Goal: Information Seeking & Learning: Learn about a topic

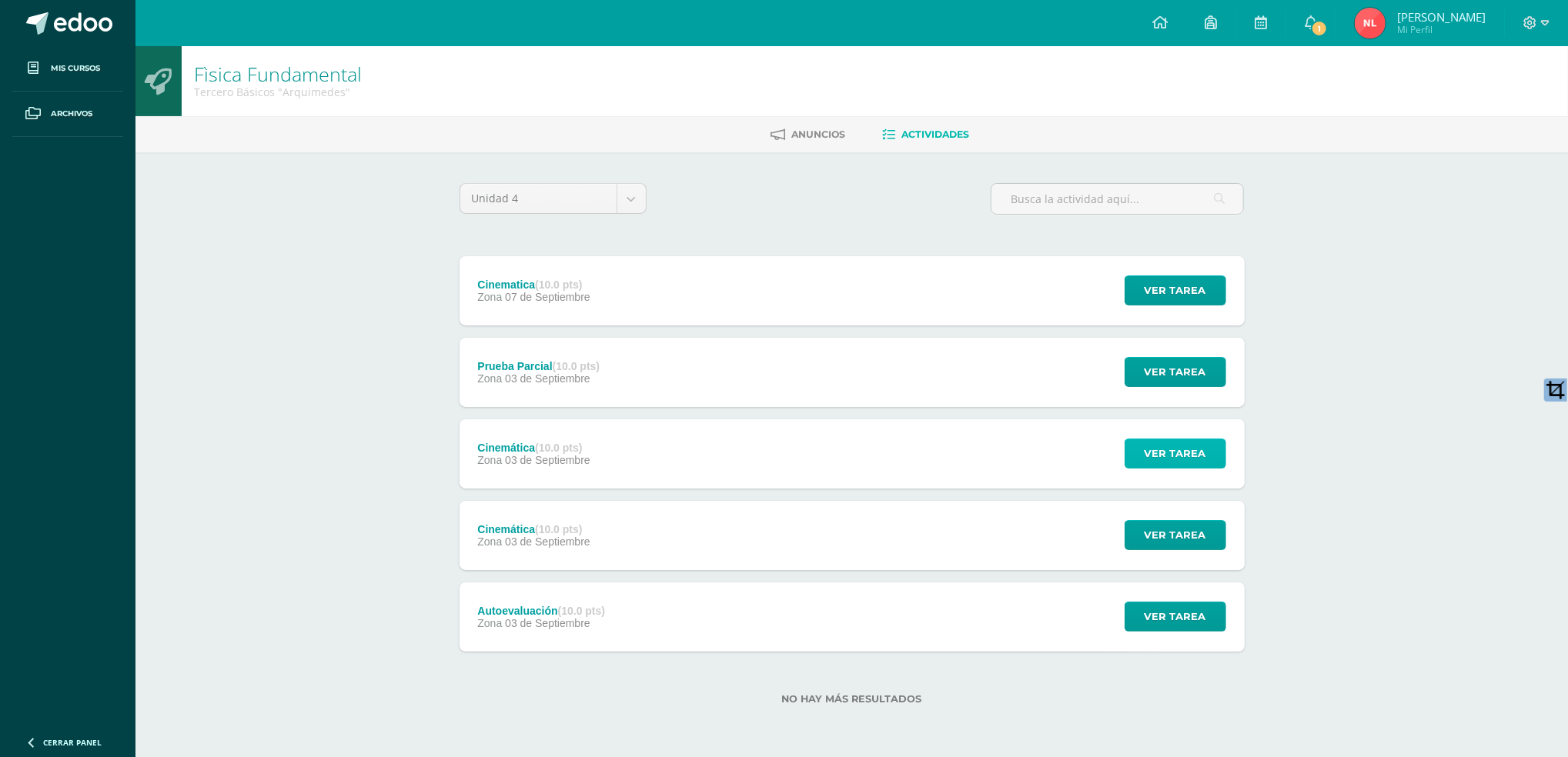
click at [1177, 457] on span "Ver tarea" at bounding box center [1176, 454] width 62 height 29
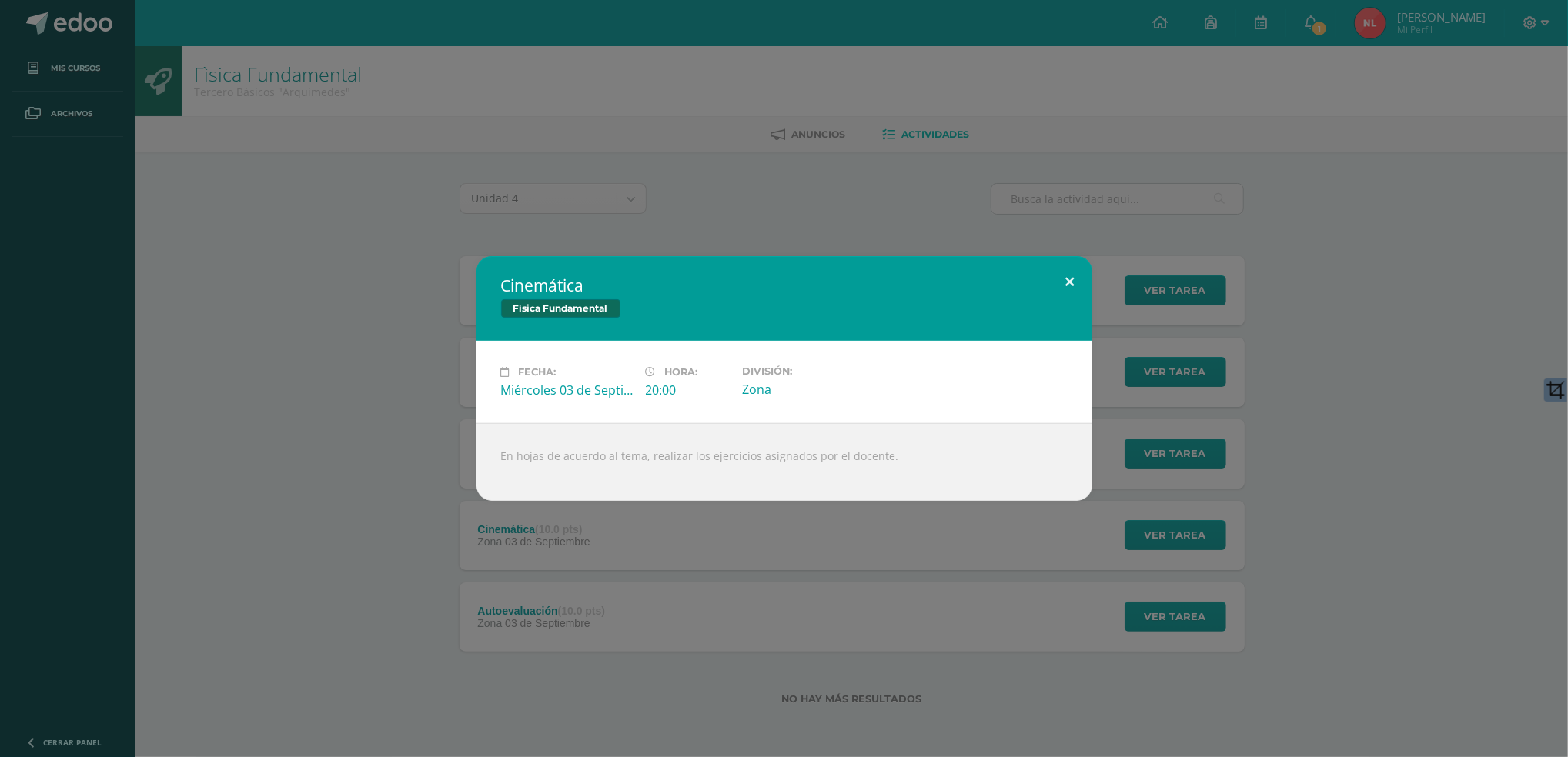
click at [1073, 284] on button at bounding box center [1070, 282] width 44 height 53
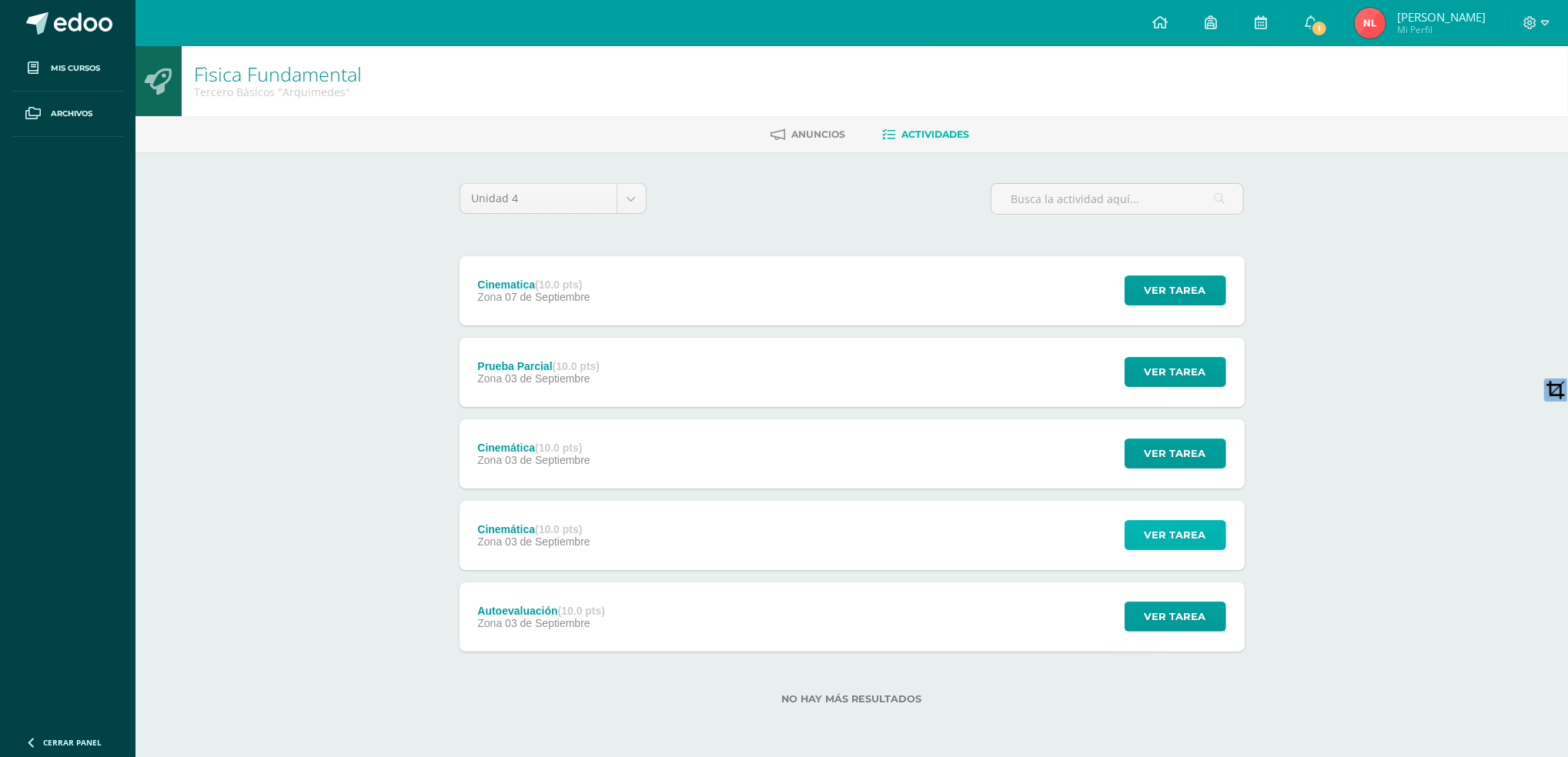
click at [1211, 539] on button "Ver tarea" at bounding box center [1176, 536] width 102 height 30
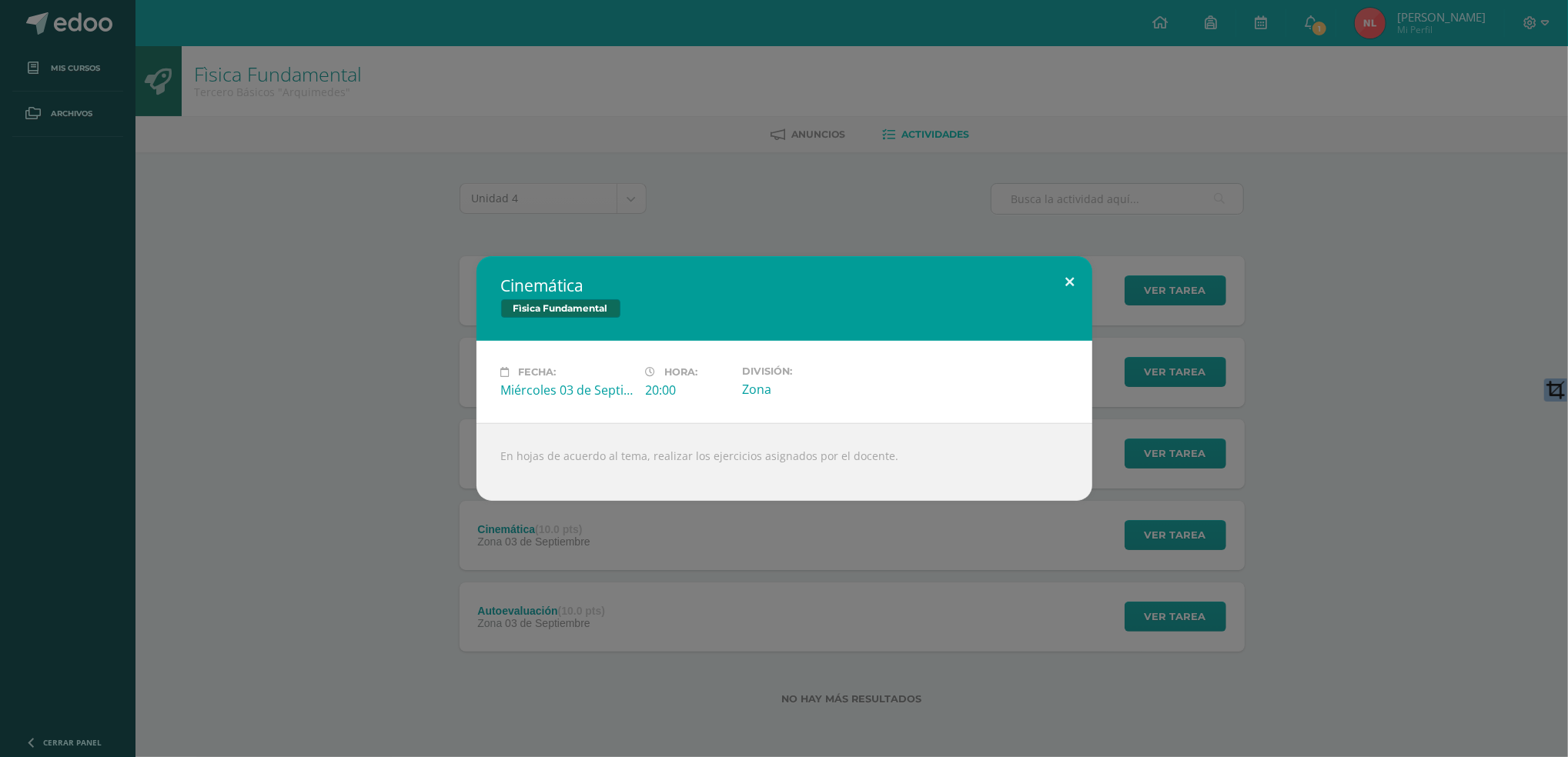
click at [1057, 284] on button at bounding box center [1070, 282] width 44 height 53
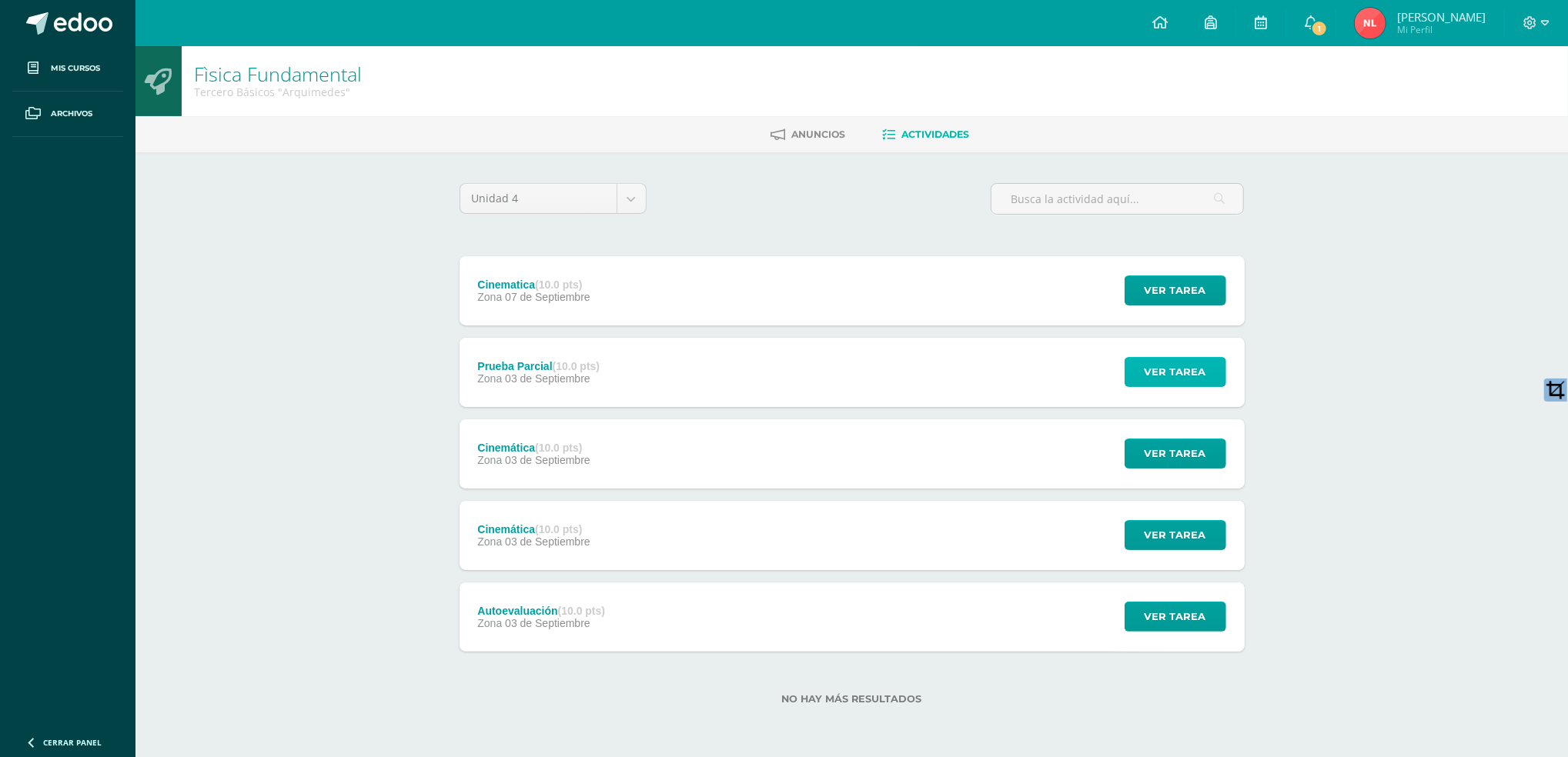
click at [1148, 363] on span "Ver tarea" at bounding box center [1176, 372] width 62 height 29
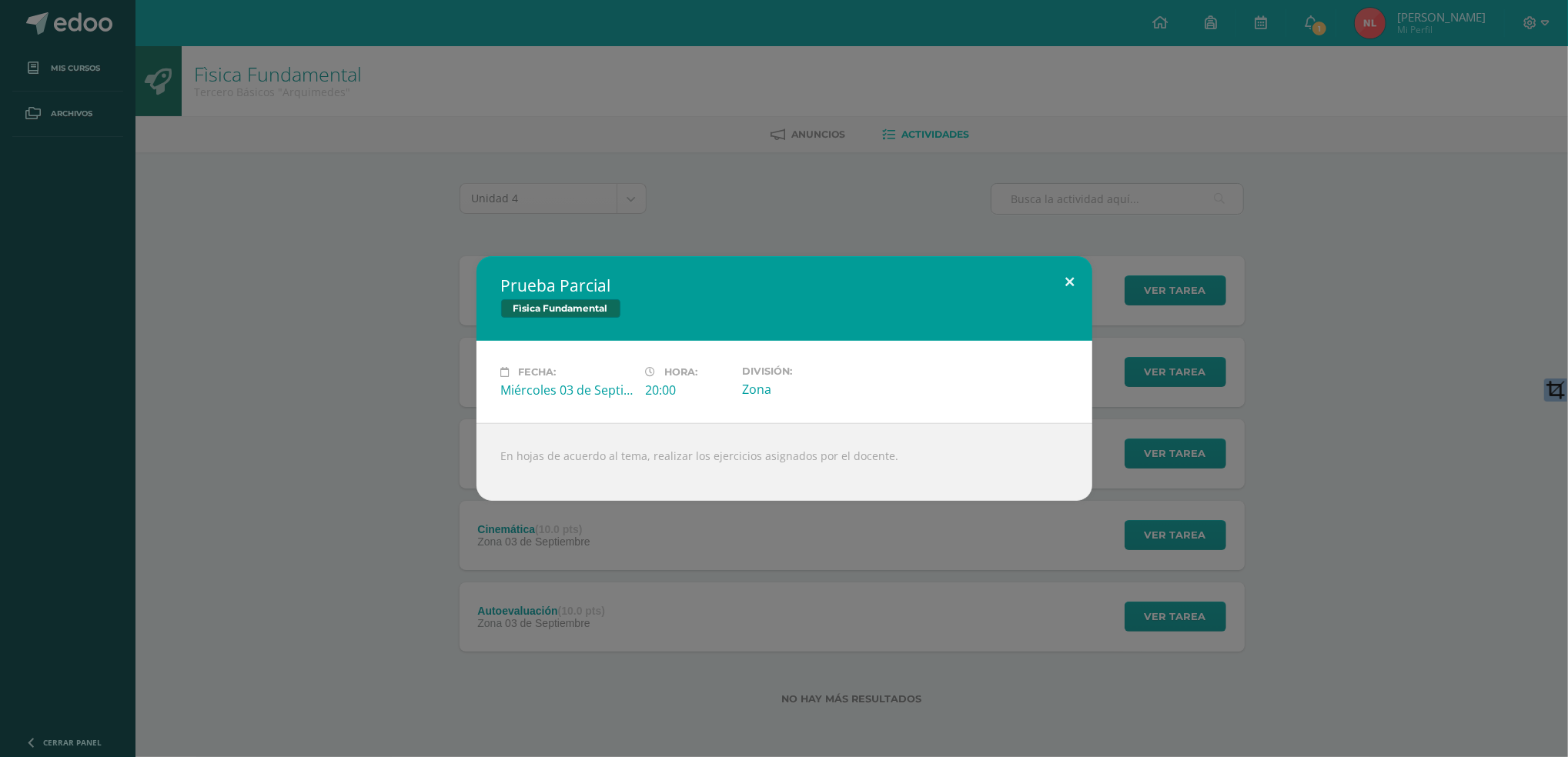
click at [1066, 272] on button at bounding box center [1070, 282] width 44 height 53
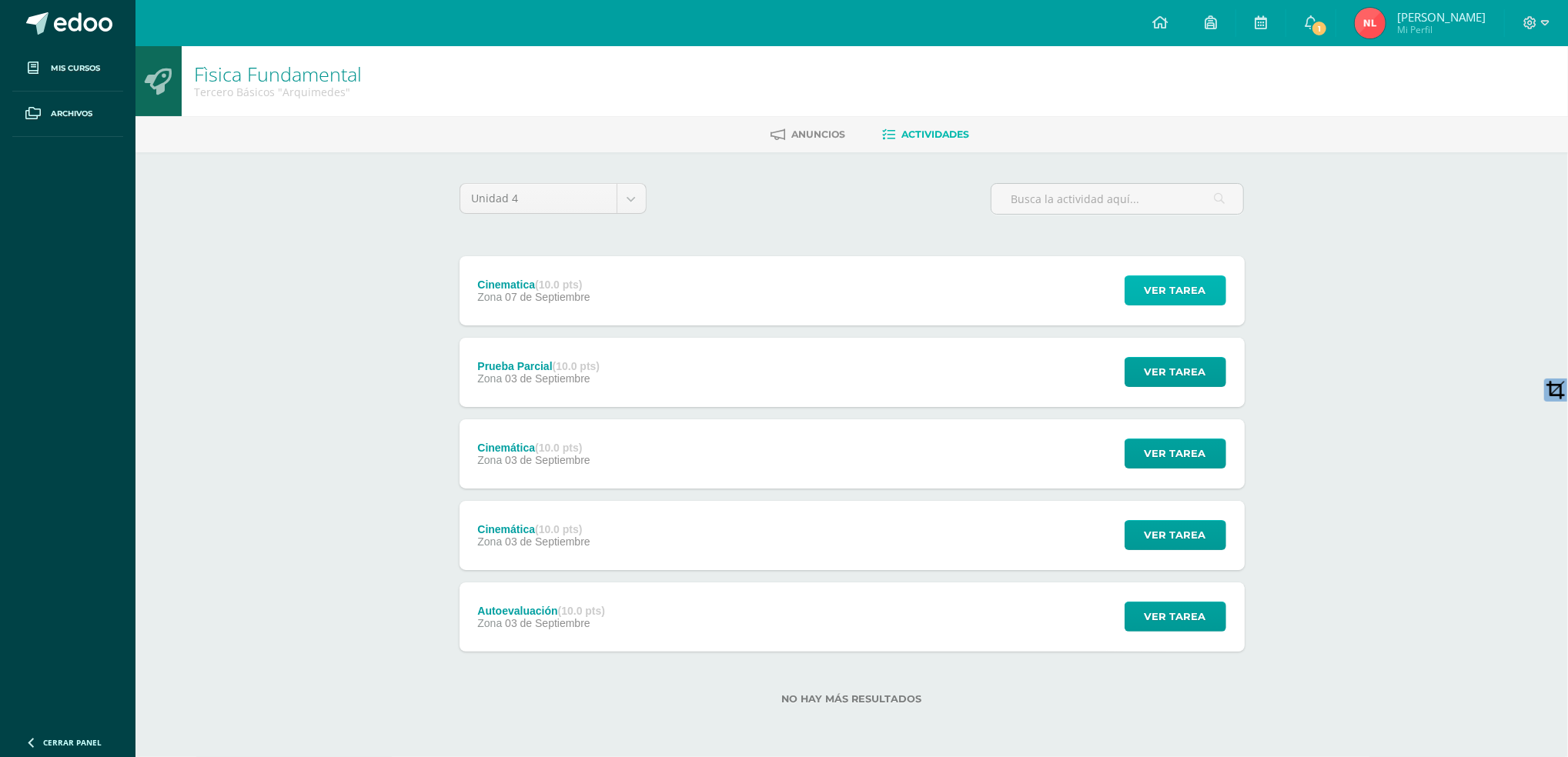
click at [1163, 290] on span "Ver tarea" at bounding box center [1176, 291] width 62 height 29
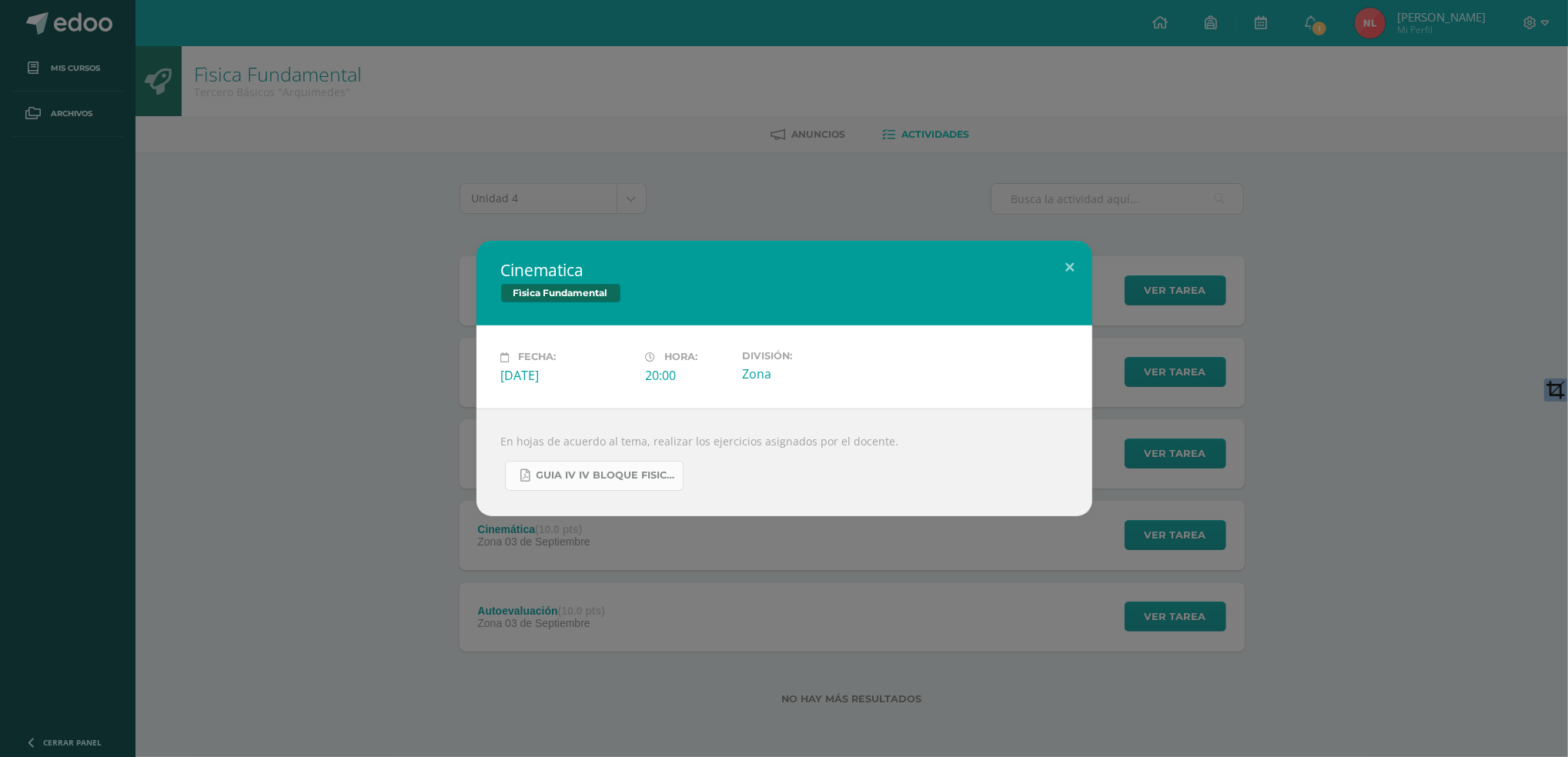
click at [640, 471] on span "GUIA IV IV BLOQUE FISICA.pdf" at bounding box center [606, 476] width 138 height 12
click at [1063, 265] on button at bounding box center [1070, 267] width 44 height 53
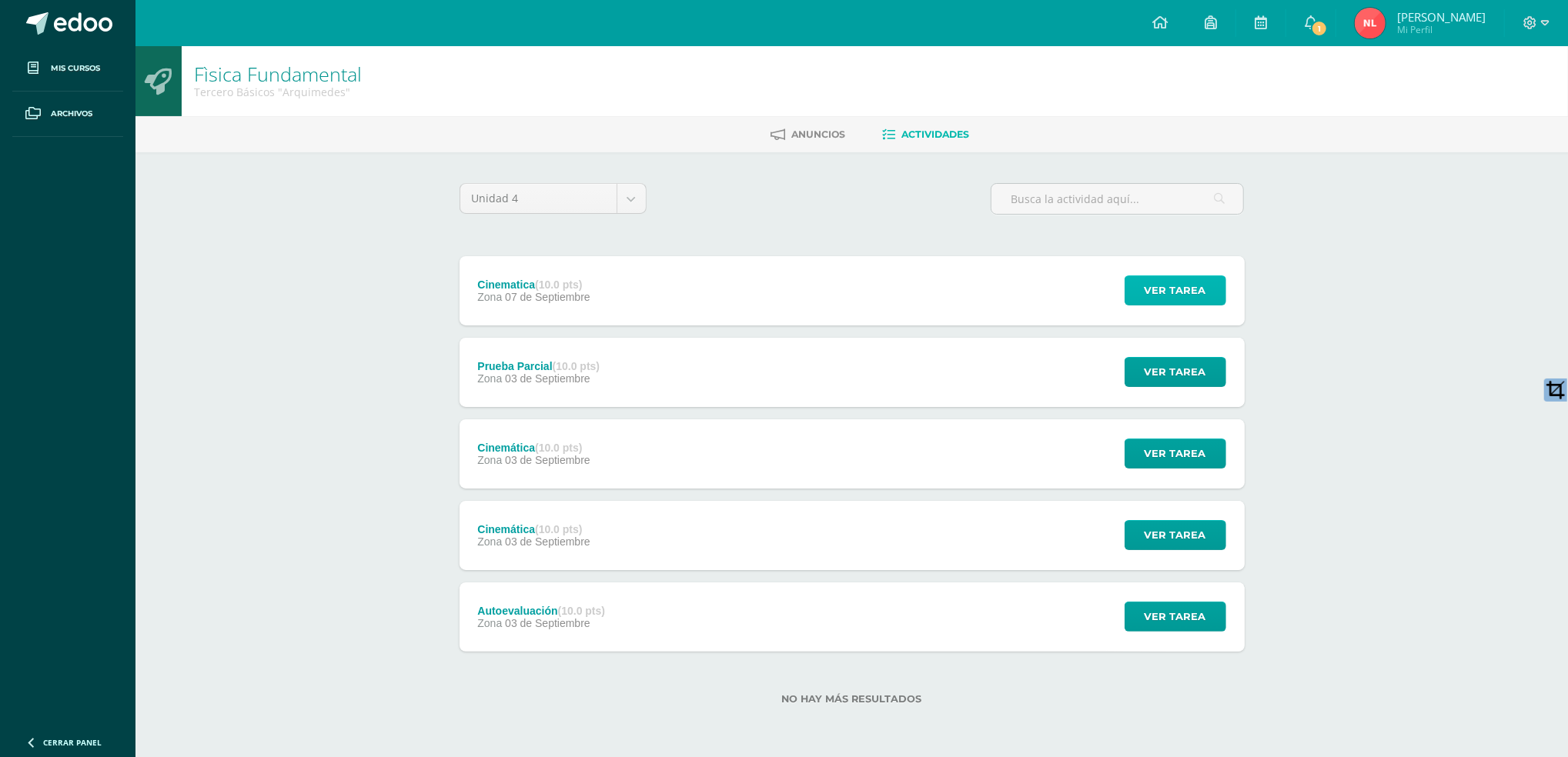
click at [1150, 295] on span "Ver tarea" at bounding box center [1176, 291] width 62 height 29
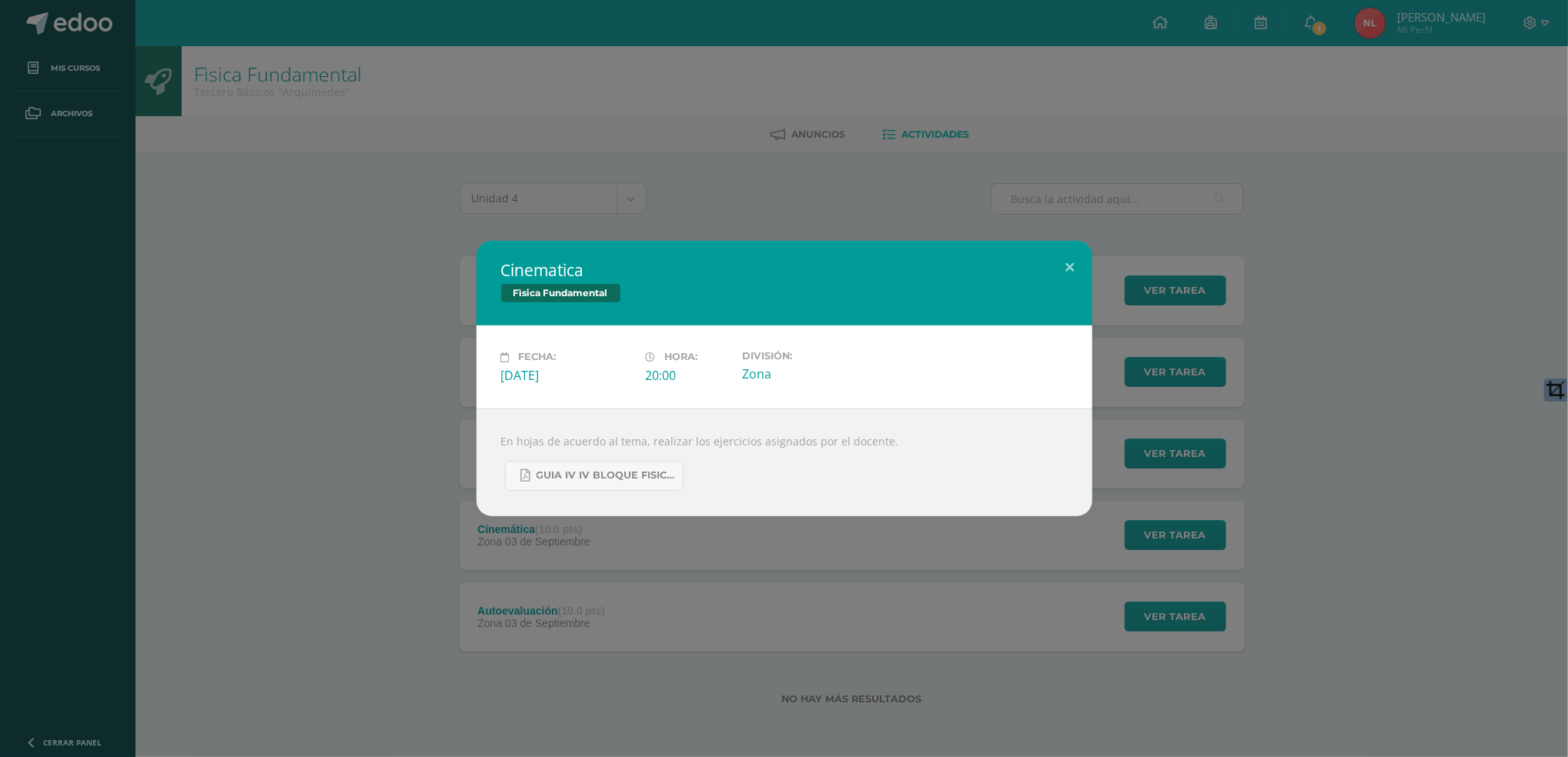
click at [1386, 389] on div "Cinematica Fìsica Fundamental Fecha: Domingo 07 de Septiembre Hora: 20:00 Divis…" at bounding box center [784, 378] width 1556 height 275
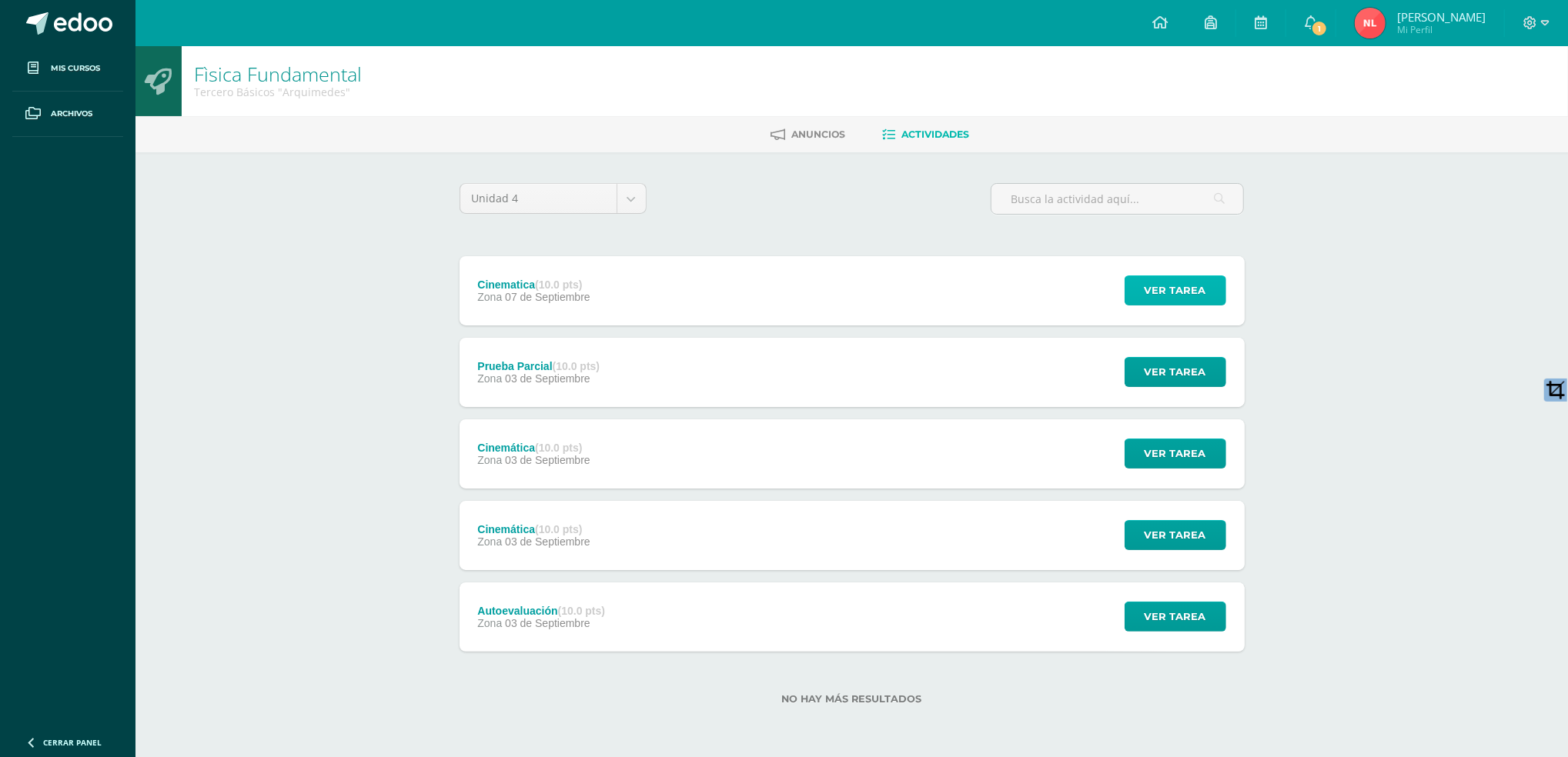
click at [1201, 288] on span "Ver tarea" at bounding box center [1176, 291] width 62 height 29
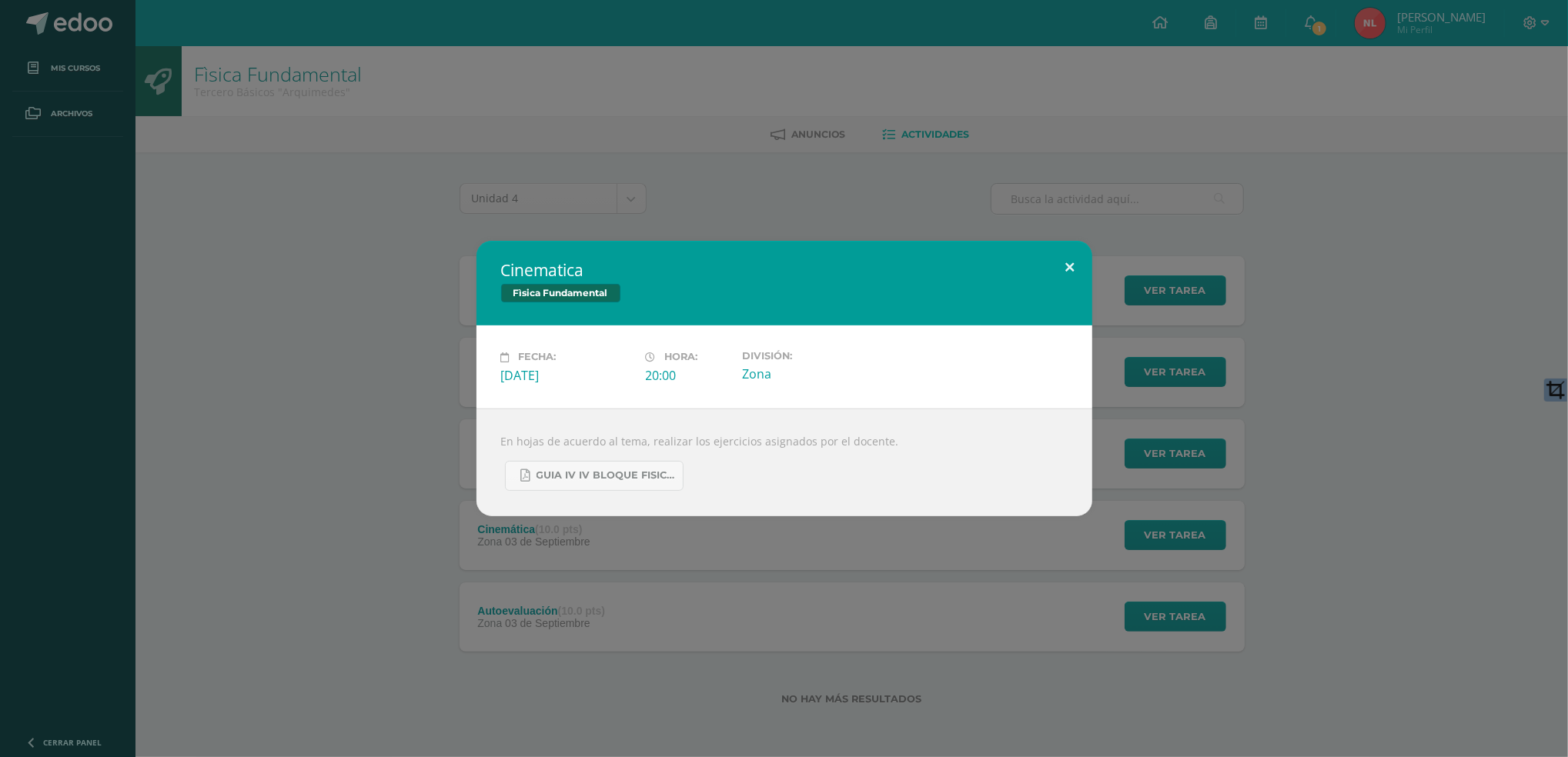
click at [1056, 261] on button at bounding box center [1070, 267] width 44 height 53
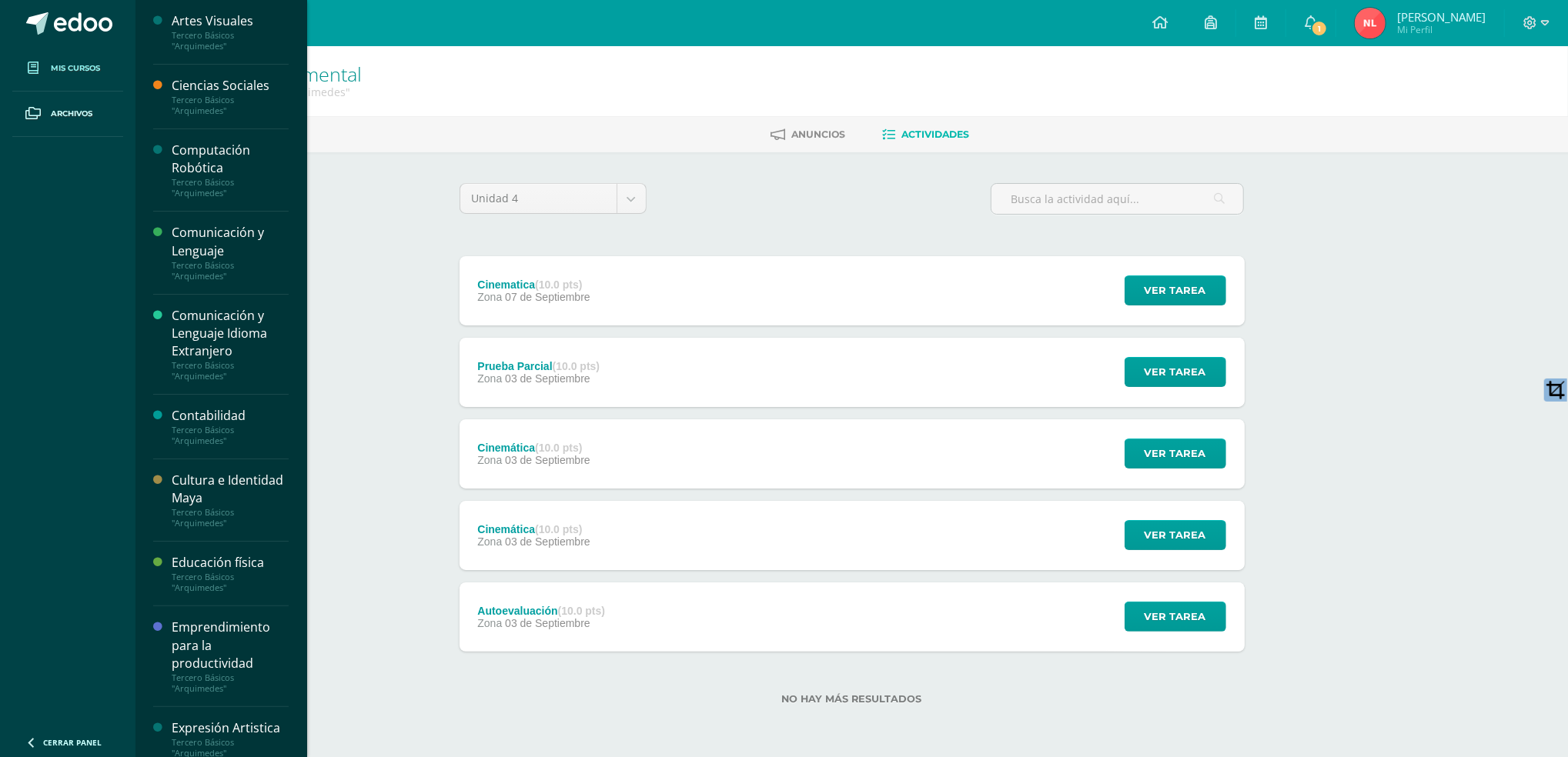
click at [78, 73] on span "Mis cursos" at bounding box center [75, 69] width 49 height 12
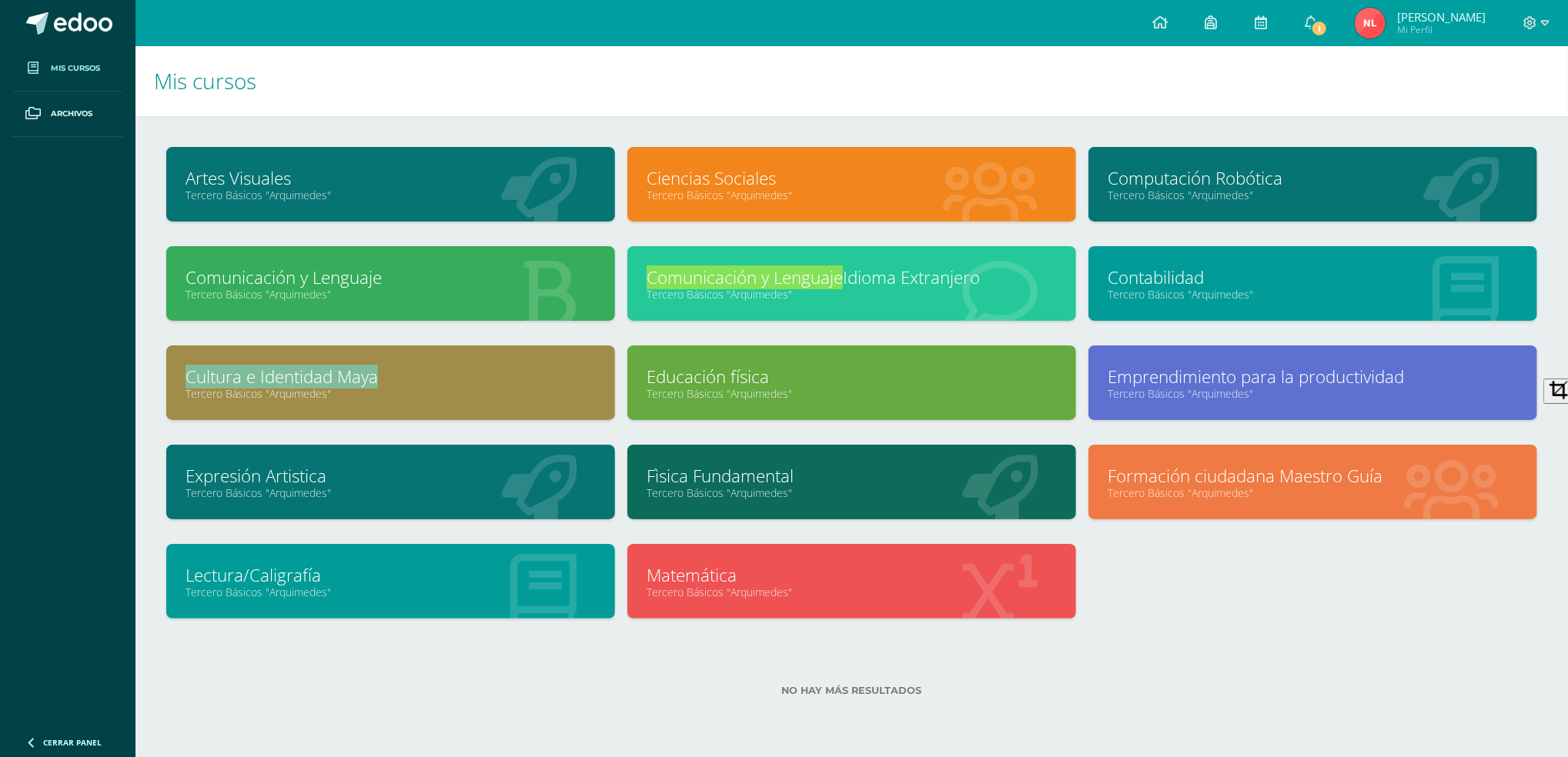
click at [1350, 377] on link "Emprendimiento para la productividad" at bounding box center [1313, 376] width 410 height 24
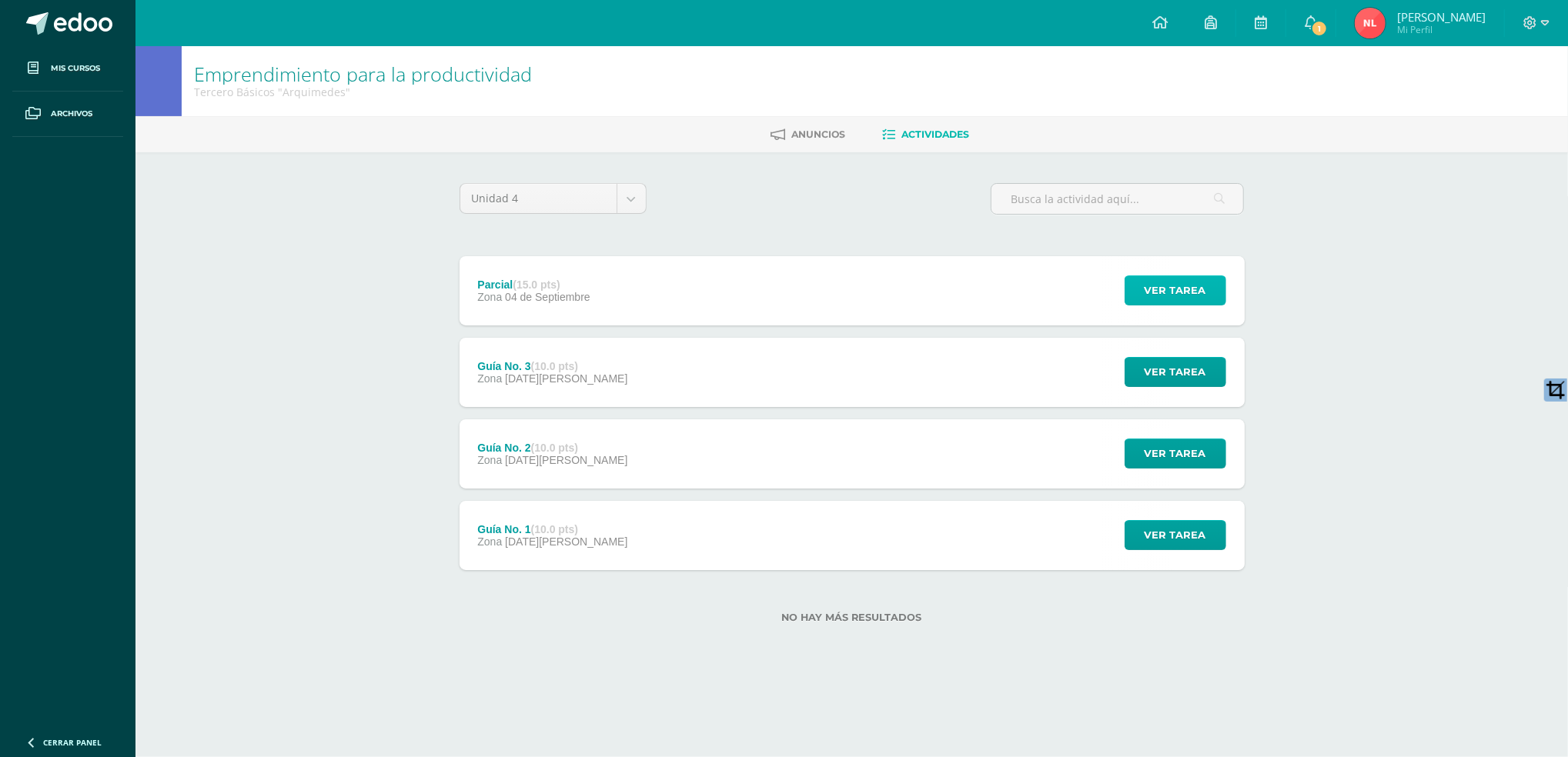
click at [1192, 296] on span "Ver tarea" at bounding box center [1176, 291] width 62 height 29
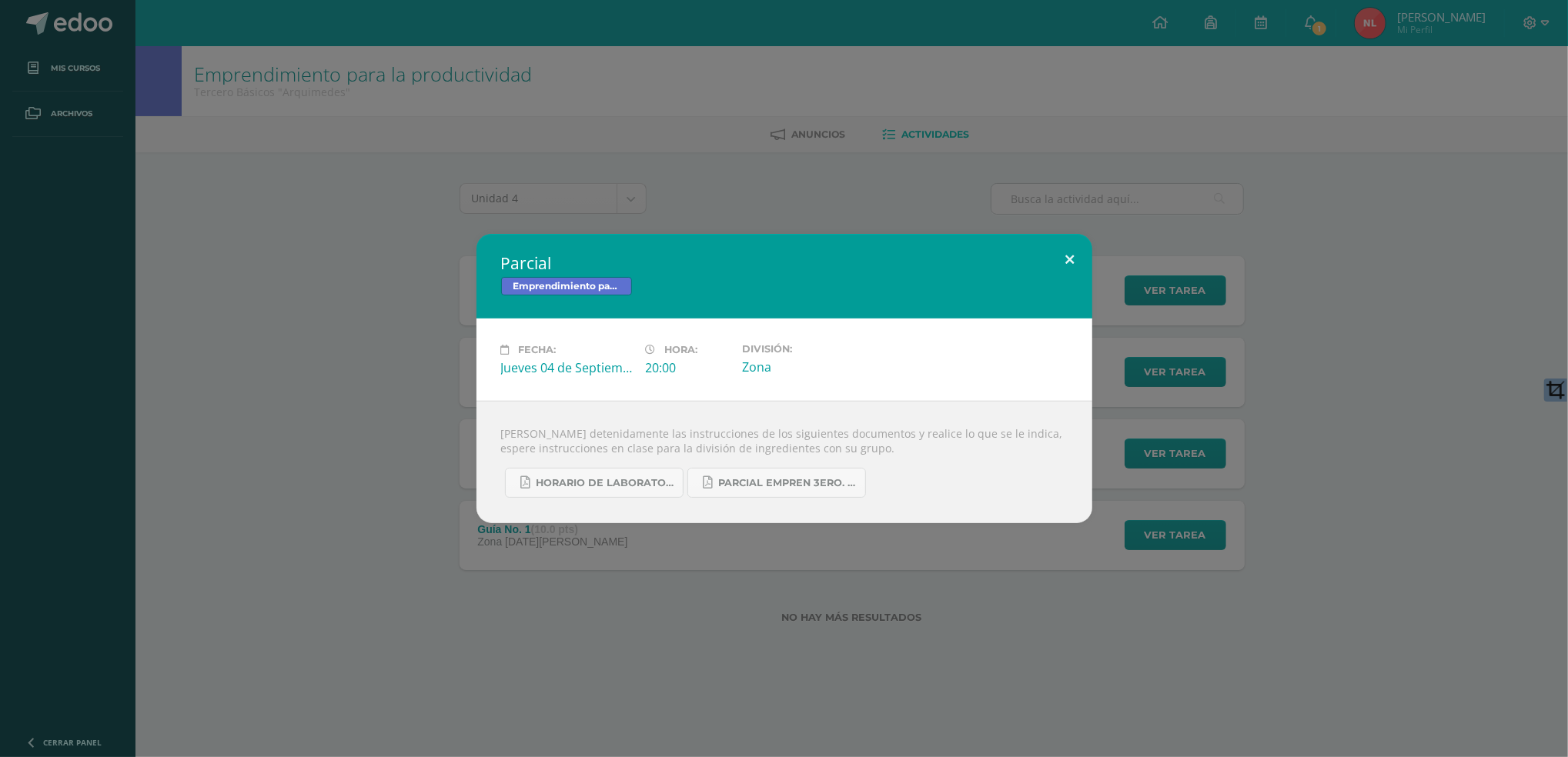
click at [1073, 235] on button at bounding box center [1070, 259] width 44 height 53
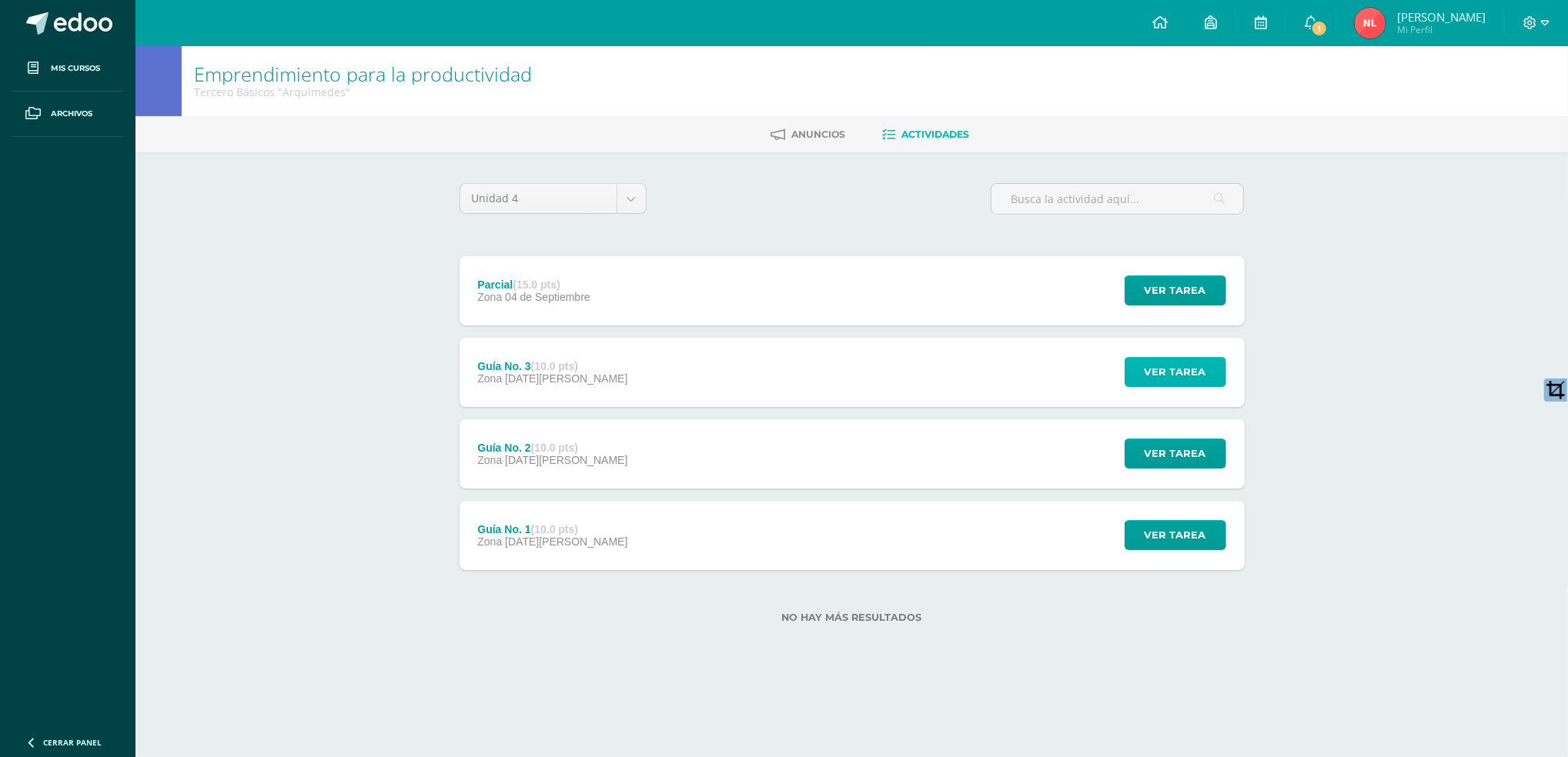
click at [1197, 380] on span "Ver tarea" at bounding box center [1176, 372] width 62 height 29
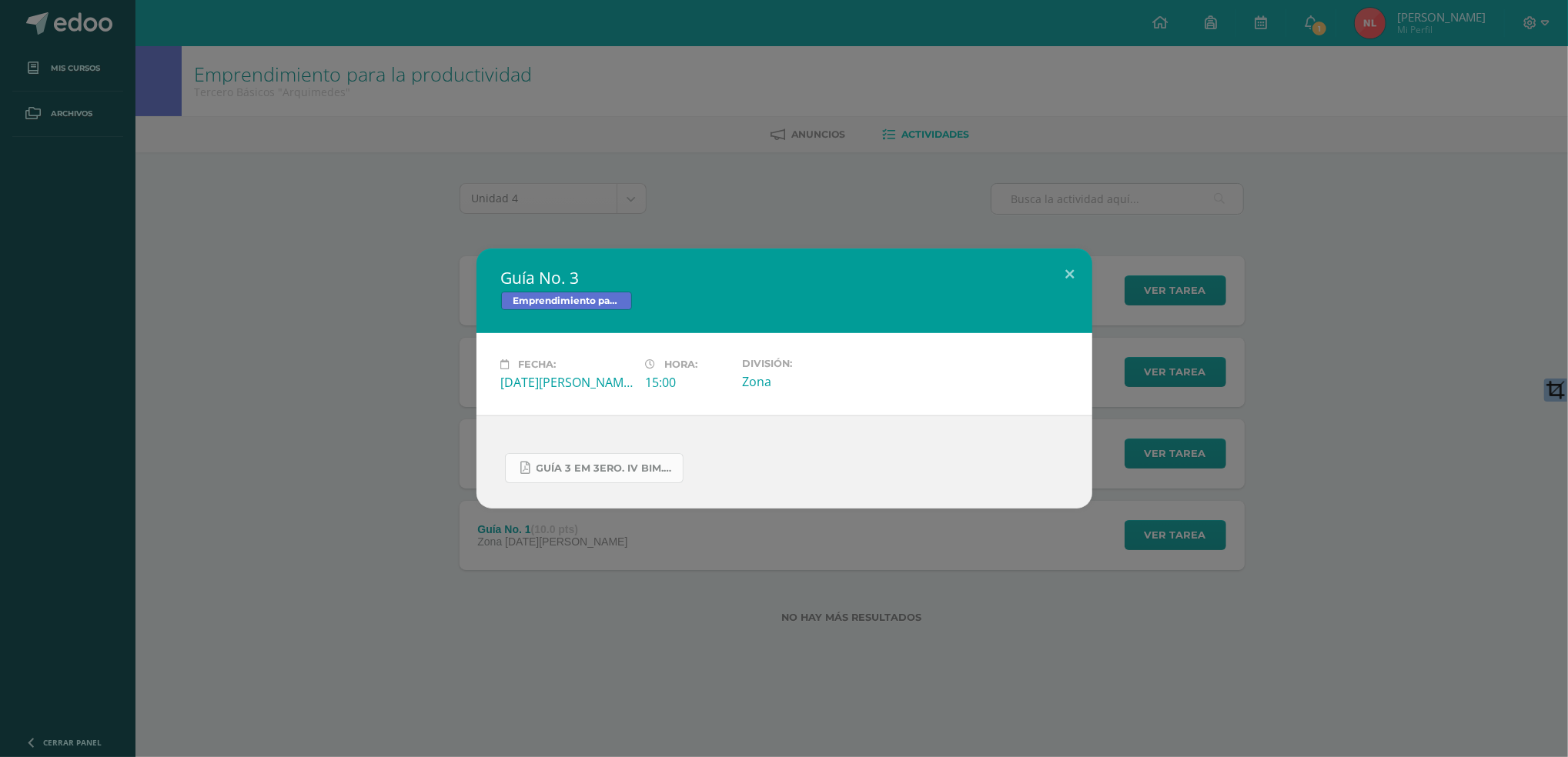
click at [581, 462] on link "GUÍA 3 EM 3ERO. IV BIM.docx.pdf" at bounding box center [594, 468] width 178 height 30
click at [1076, 267] on button at bounding box center [1070, 275] width 44 height 53
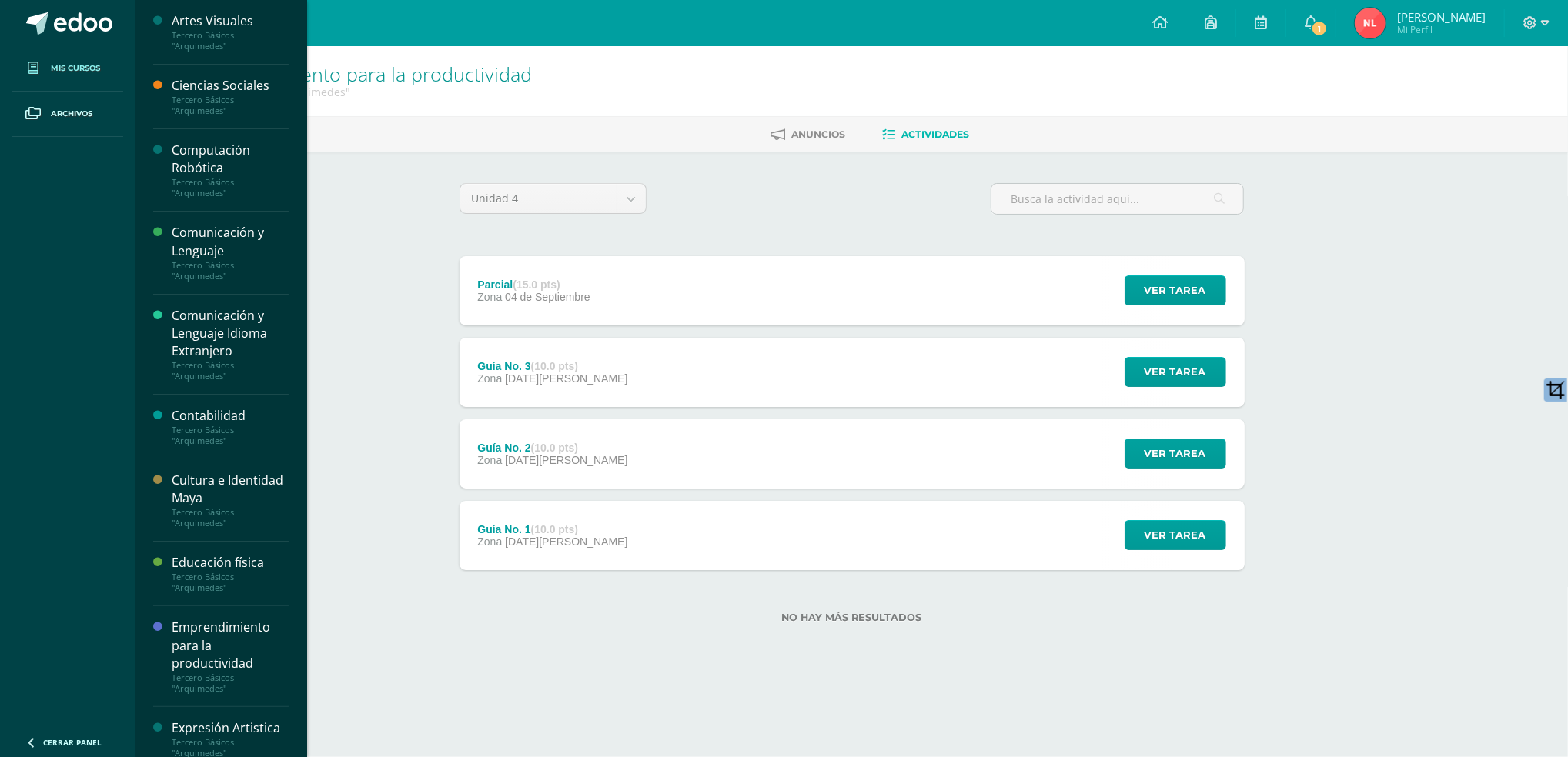
click at [98, 57] on link "Mis cursos" at bounding box center [68, 69] width 111 height 45
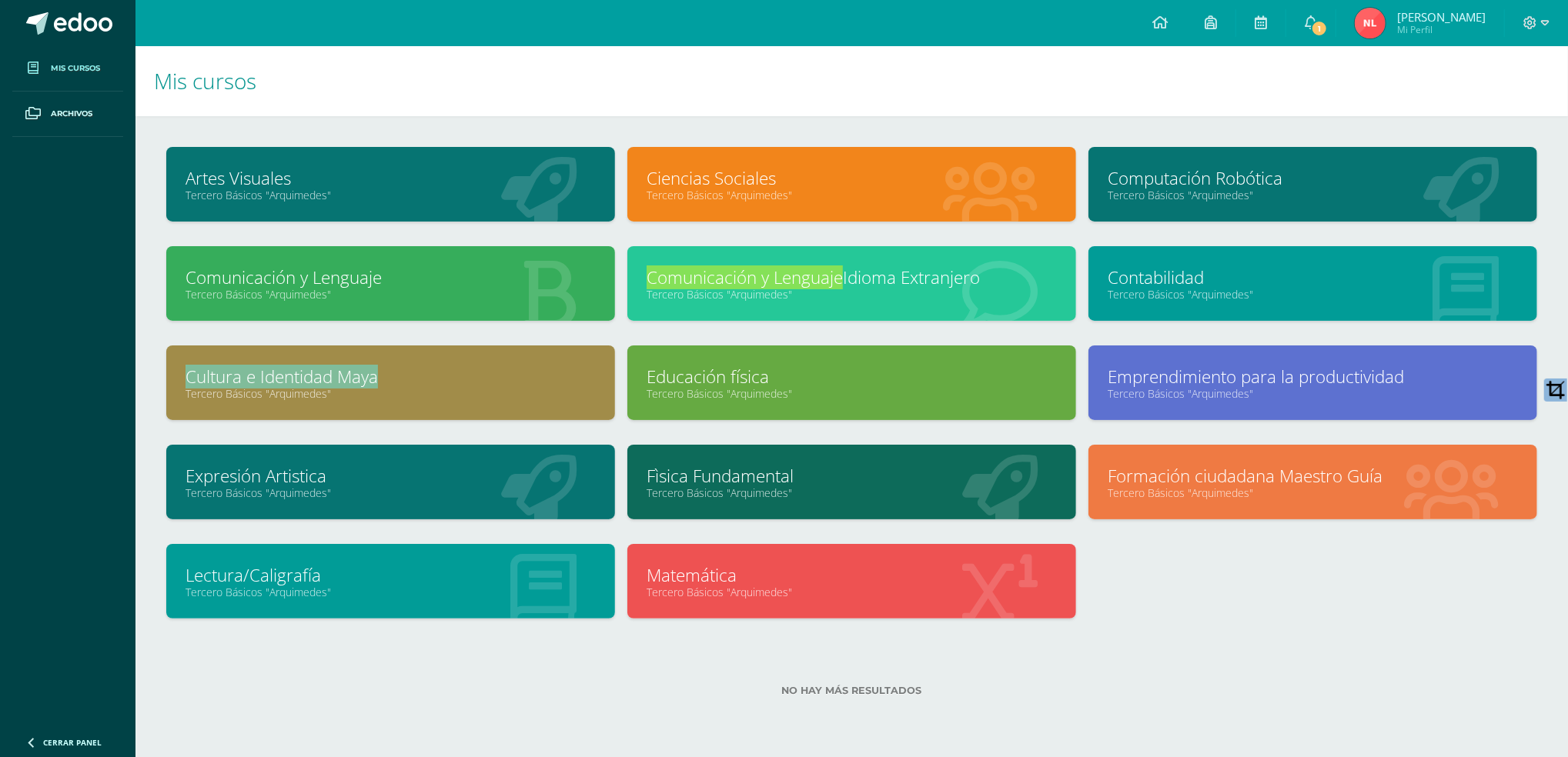
click at [1366, 184] on link "Computación Robótica" at bounding box center [1313, 177] width 410 height 24
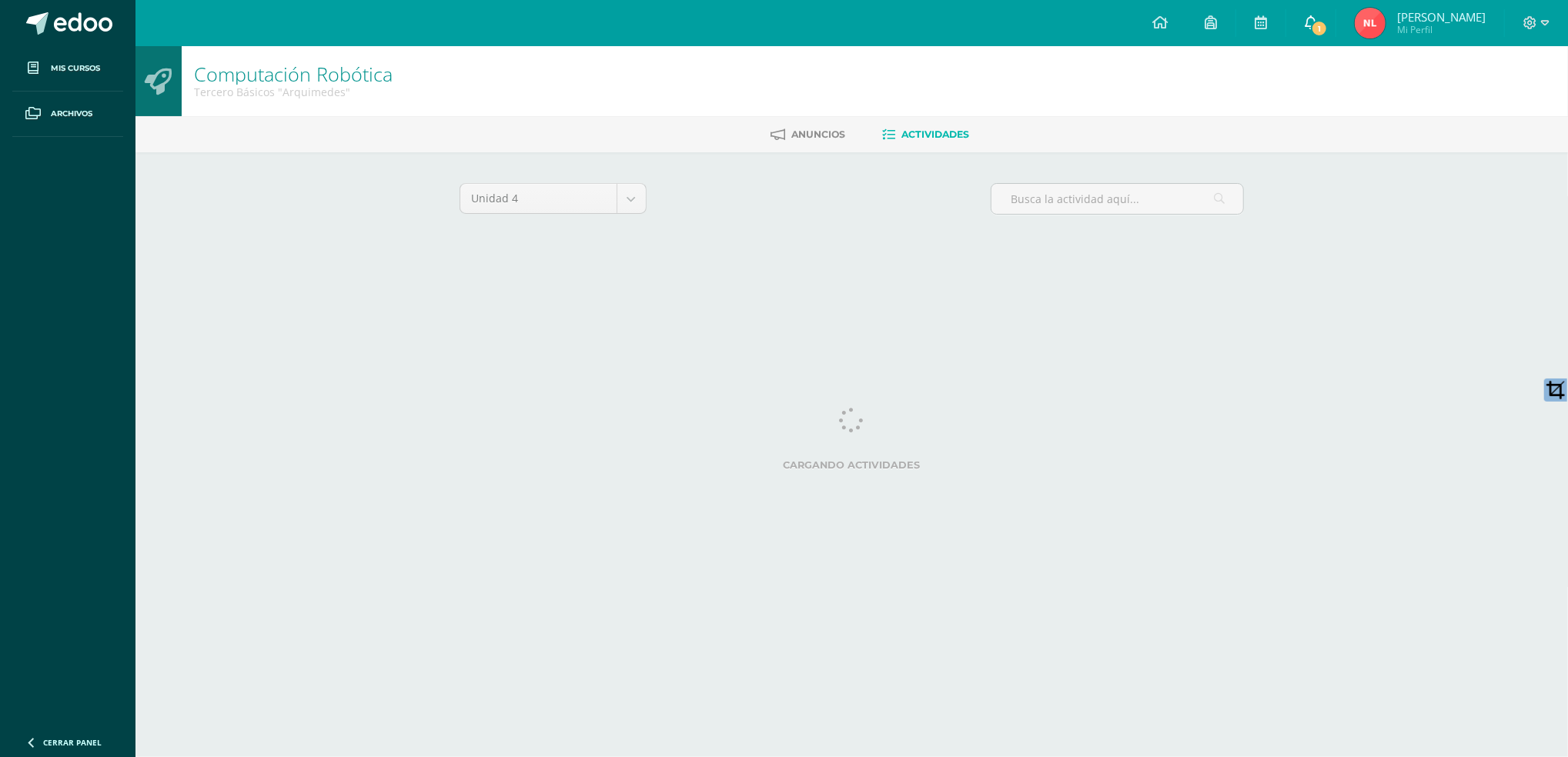
click at [1315, 31] on span "1" at bounding box center [1319, 28] width 17 height 17
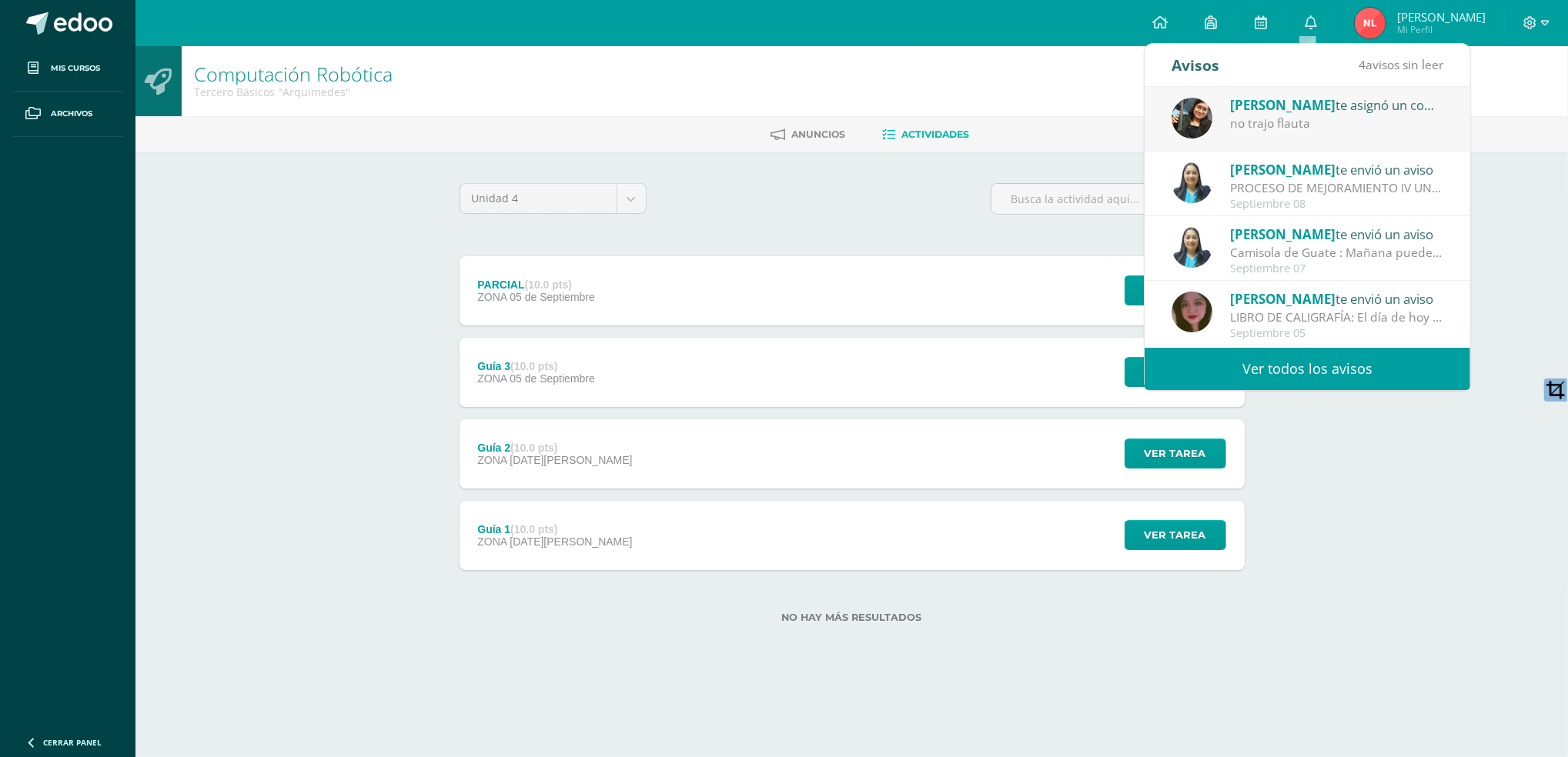
click at [1418, 110] on div "[PERSON_NAME] te asignó un comentario en 'Parcial 1 Practica instrumental' para…" at bounding box center [1338, 104] width 214 height 20
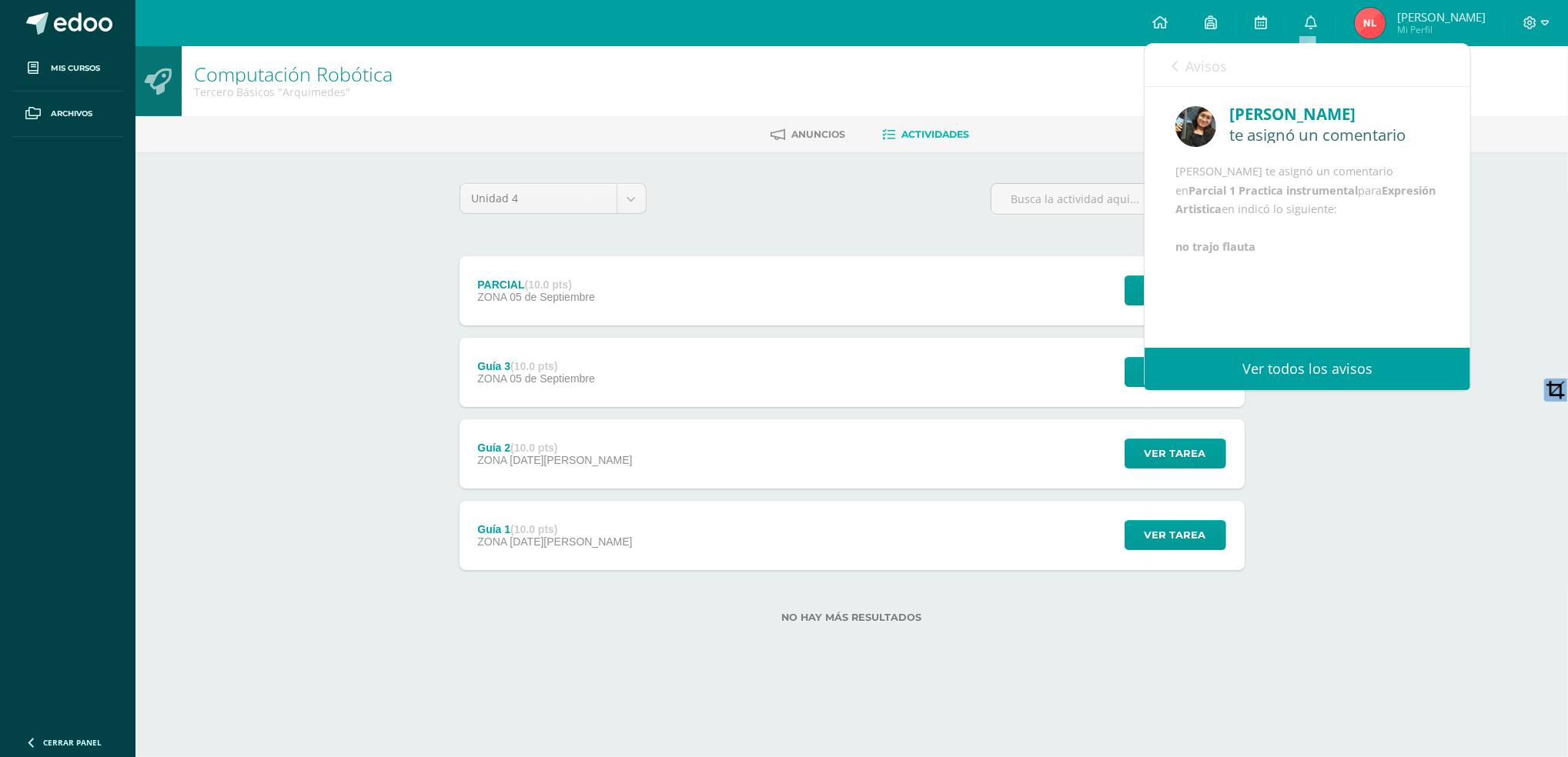
click at [1167, 74] on div "Avisos 3 avisos sin leer Avisos" at bounding box center [1308, 65] width 326 height 43
click at [1170, 65] on div "Avisos 3 avisos sin leer Avisos" at bounding box center [1308, 65] width 326 height 43
click at [1174, 66] on icon at bounding box center [1175, 66] width 6 height 12
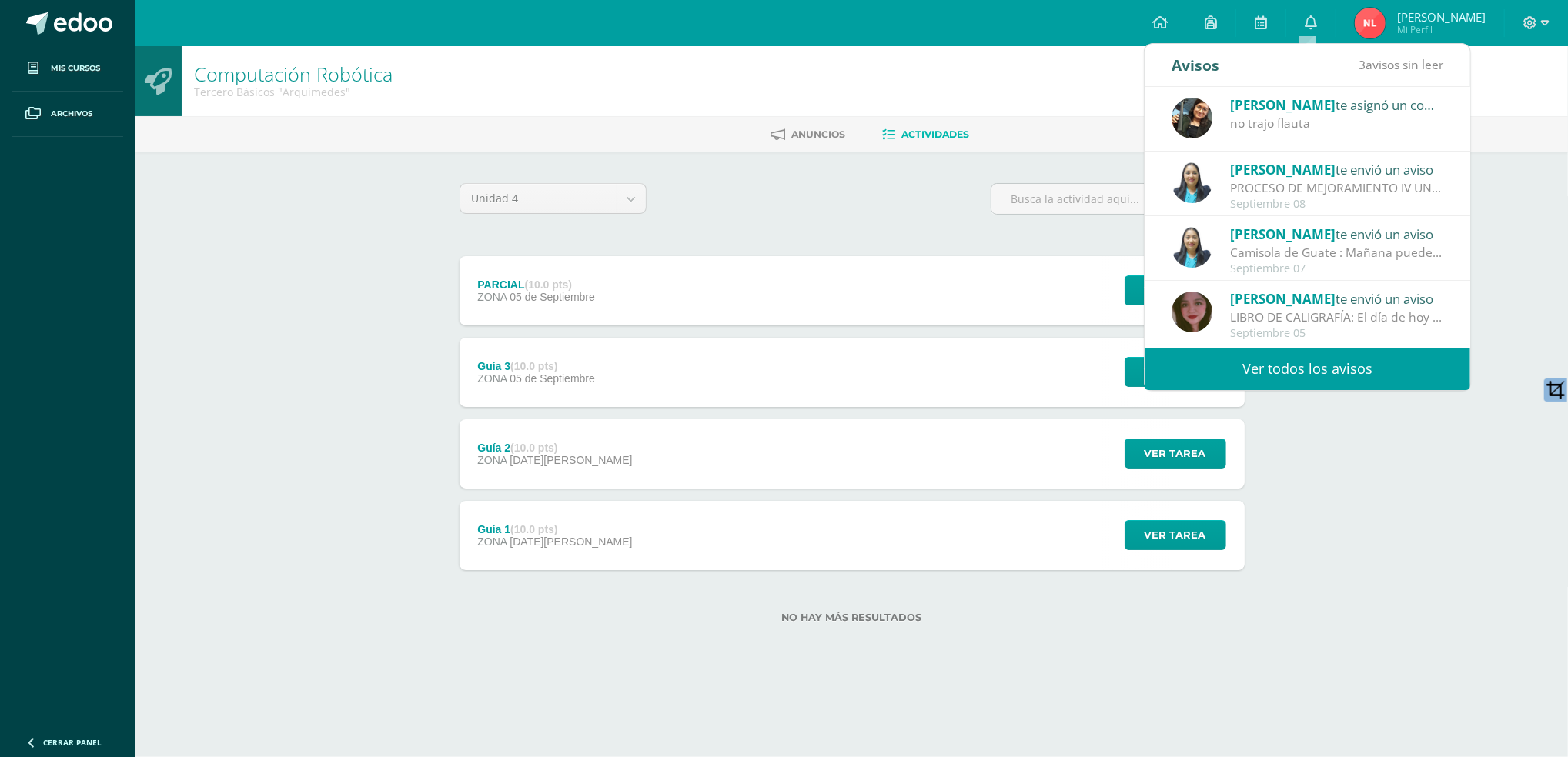
click at [1369, 177] on div "Dina Cabrera te envió un aviso" at bounding box center [1338, 169] width 214 height 20
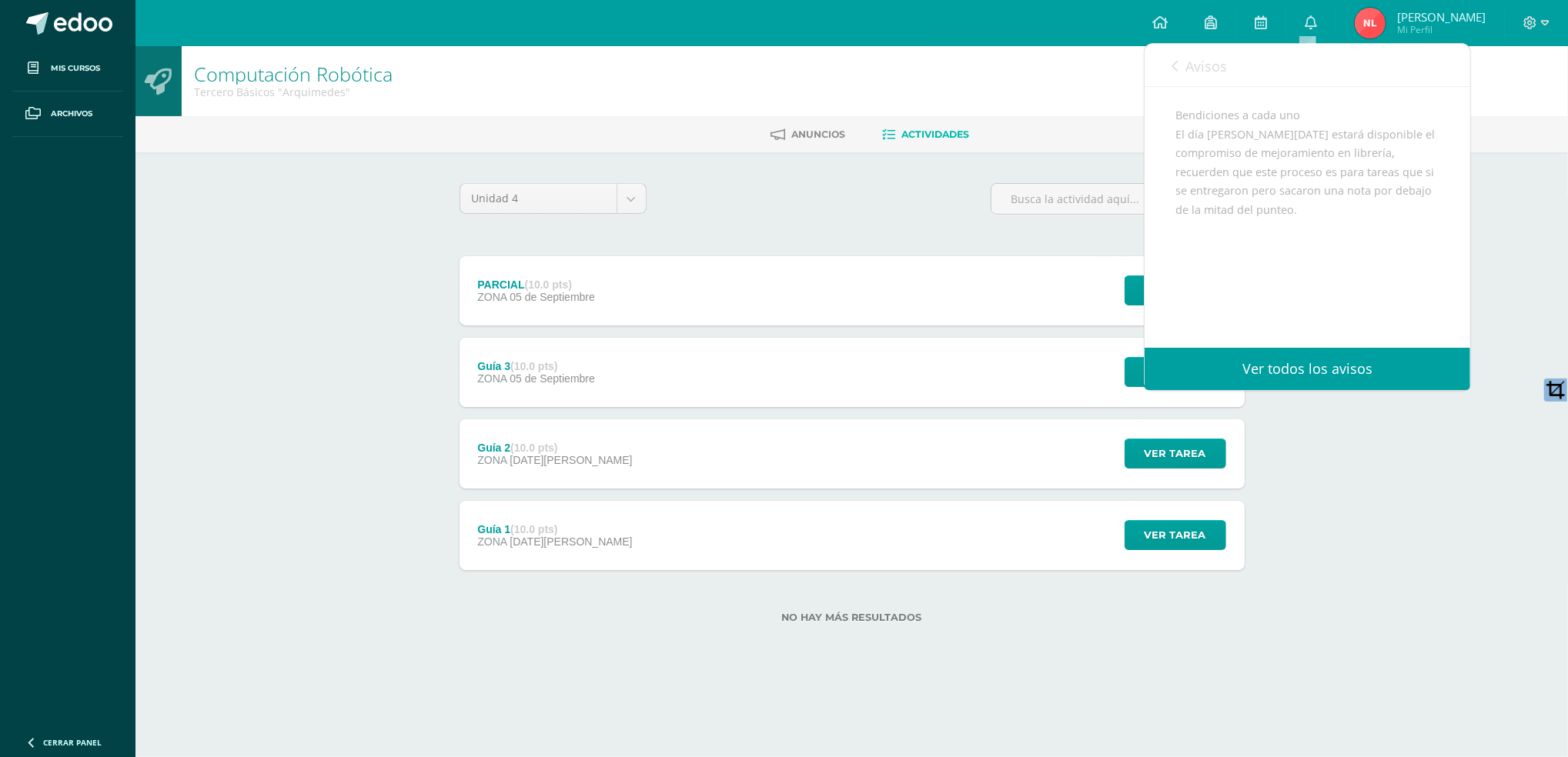
scroll to position [193, 0]
click at [1179, 65] on link "Avisos" at bounding box center [1200, 65] width 55 height 44
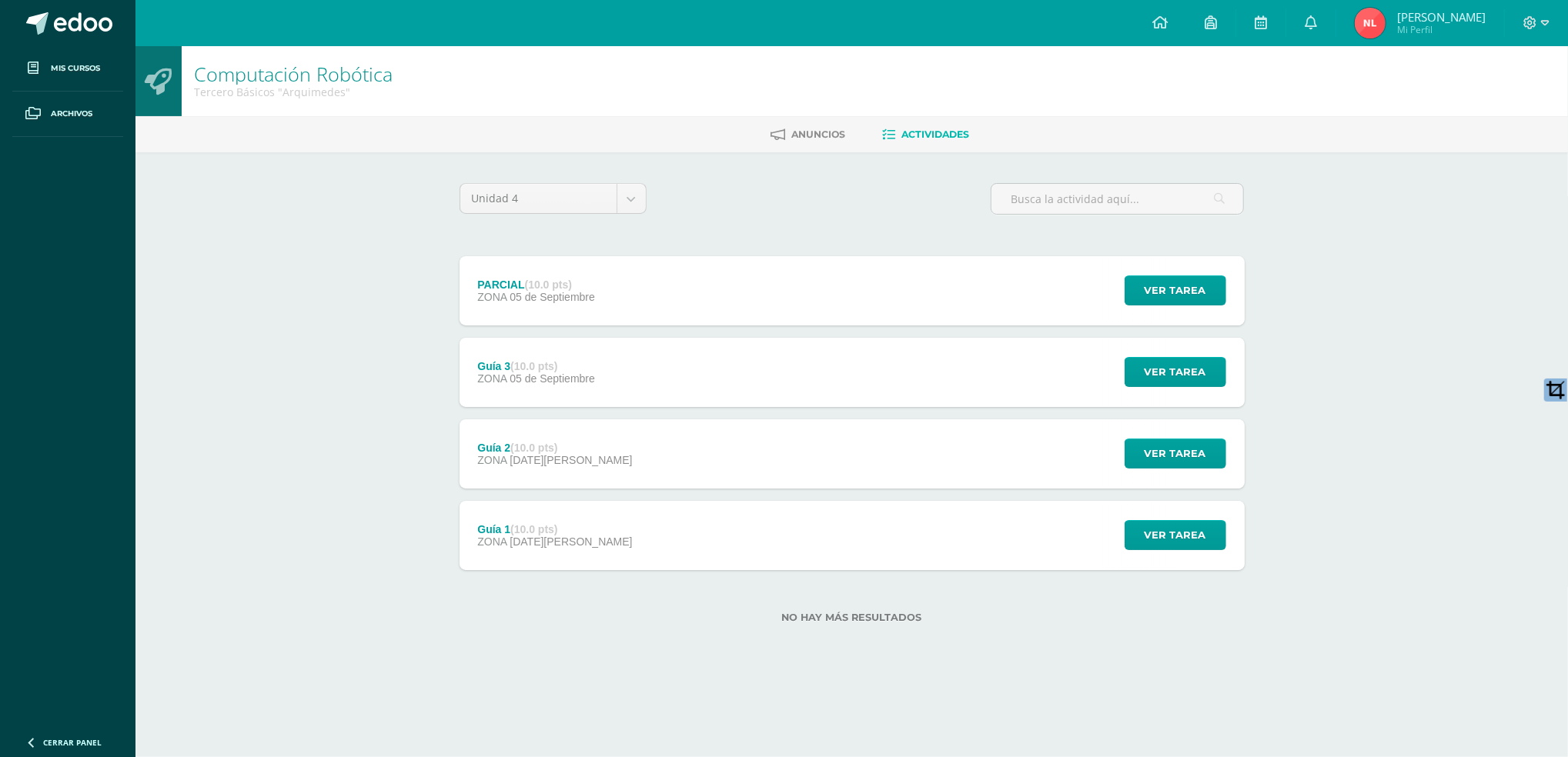
click at [711, 183] on div "Unidad 4 Unidad 1 Unidad 2 Unidad 3 Unidad 4" at bounding box center [852, 204] width 797 height 44
click at [1190, 277] on span "Ver tarea" at bounding box center [1176, 291] width 62 height 29
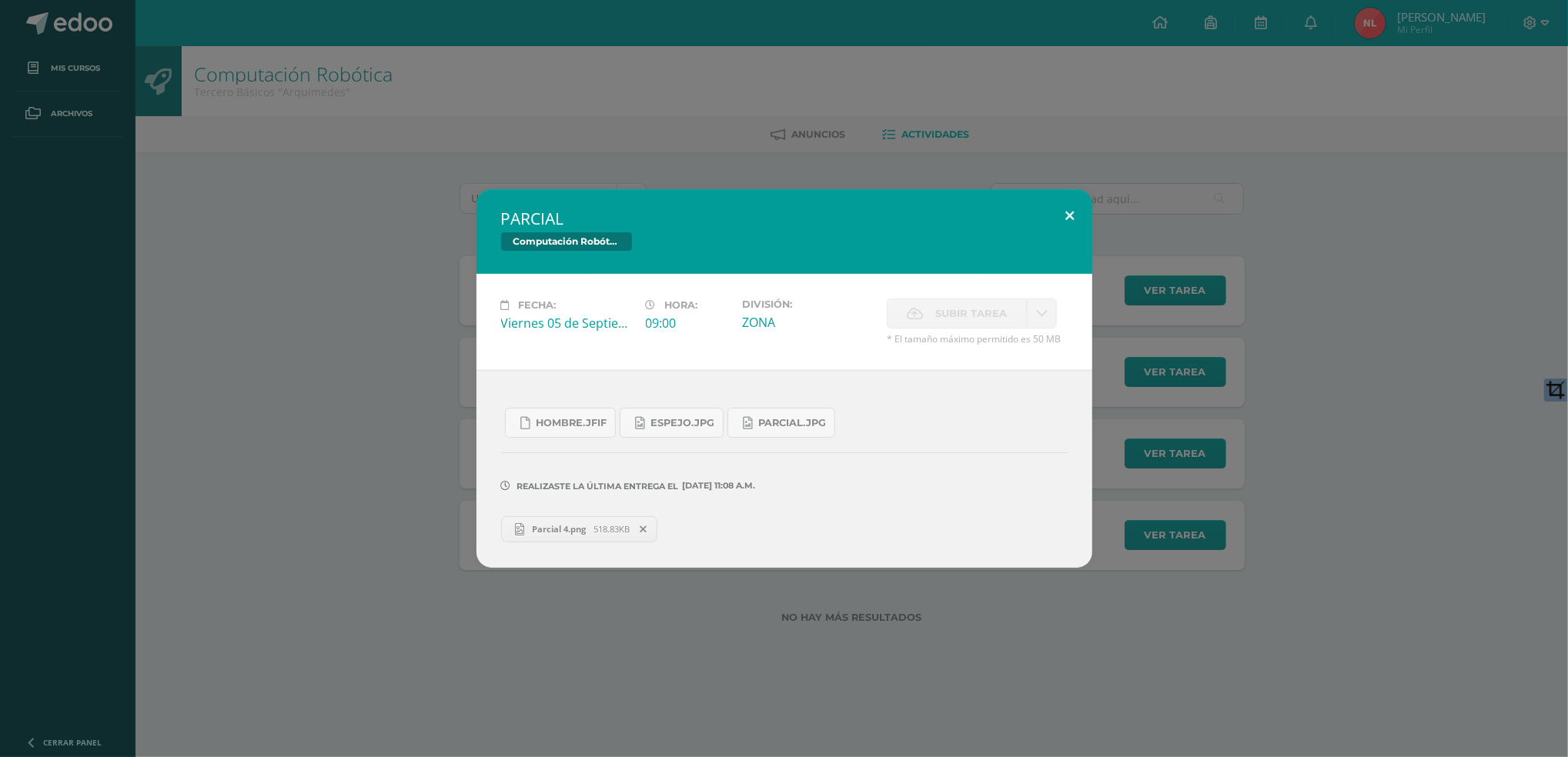
click at [1063, 211] on button at bounding box center [1070, 215] width 44 height 53
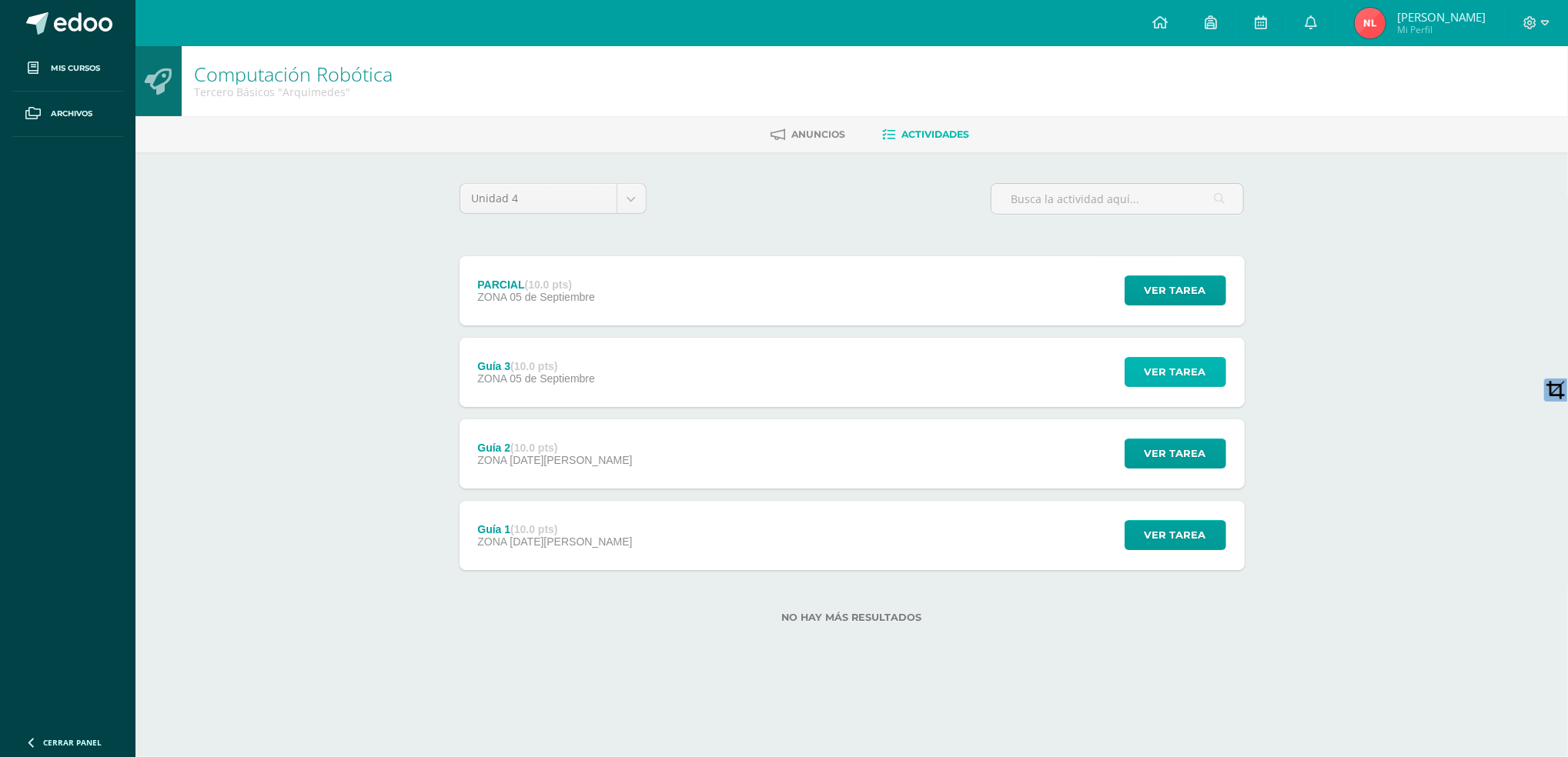
click at [1209, 362] on button "Ver tarea" at bounding box center [1176, 373] width 102 height 30
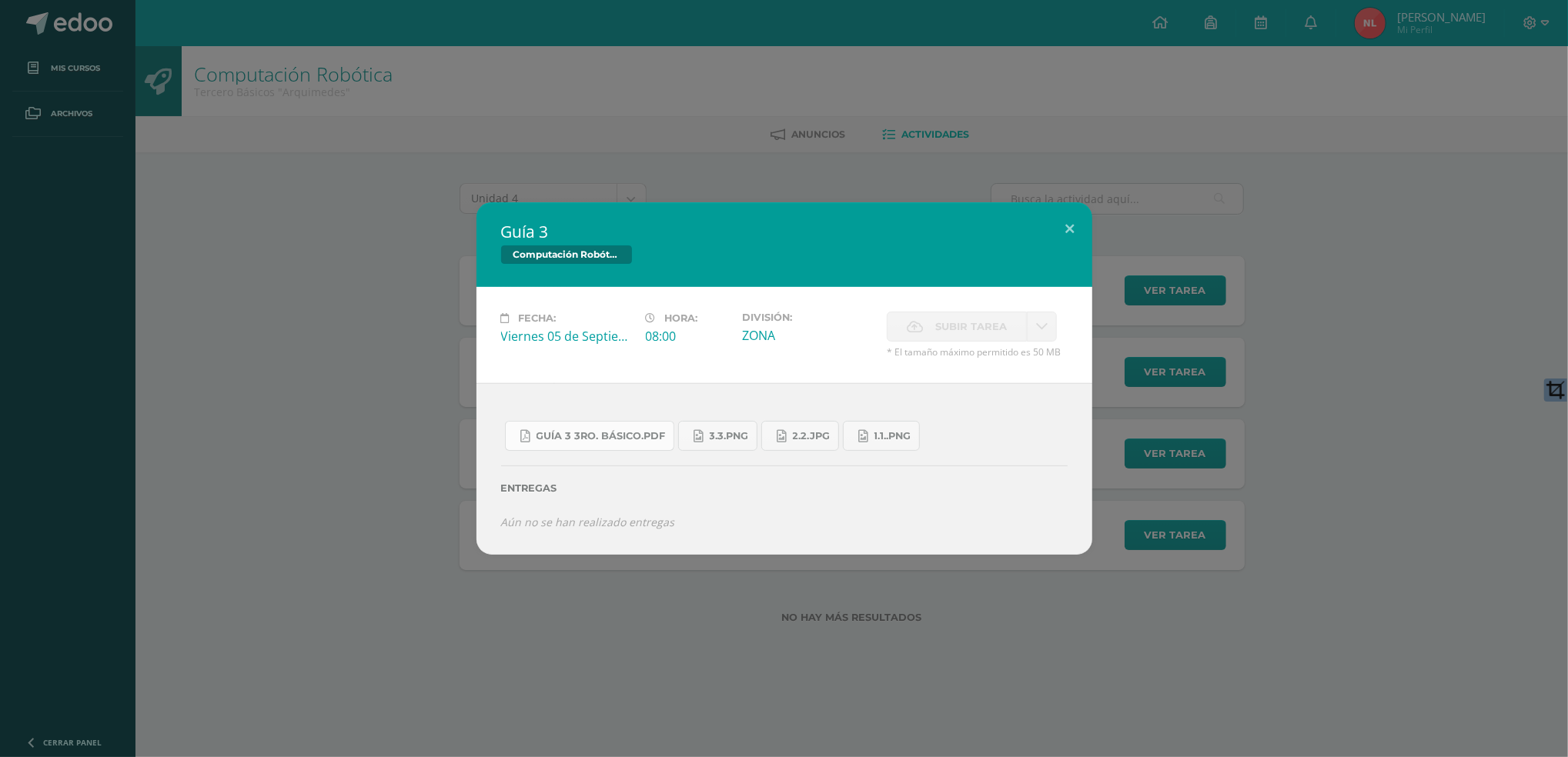
click at [631, 439] on span "Guía 3 3ro. Básico.pdf" at bounding box center [601, 437] width 129 height 12
click at [1076, 236] on button at bounding box center [1070, 228] width 44 height 53
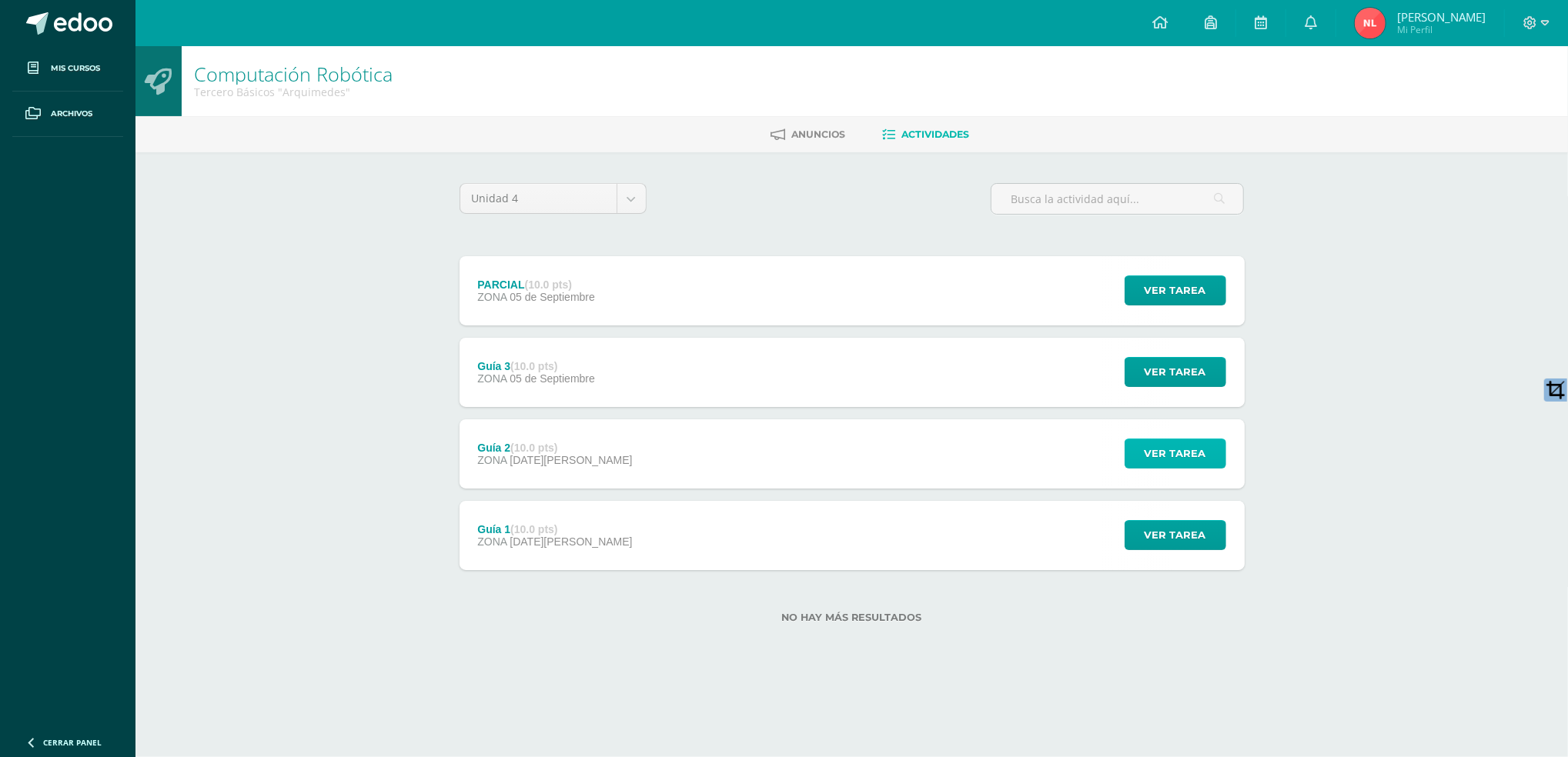
click at [1134, 454] on button "Ver tarea" at bounding box center [1176, 454] width 102 height 30
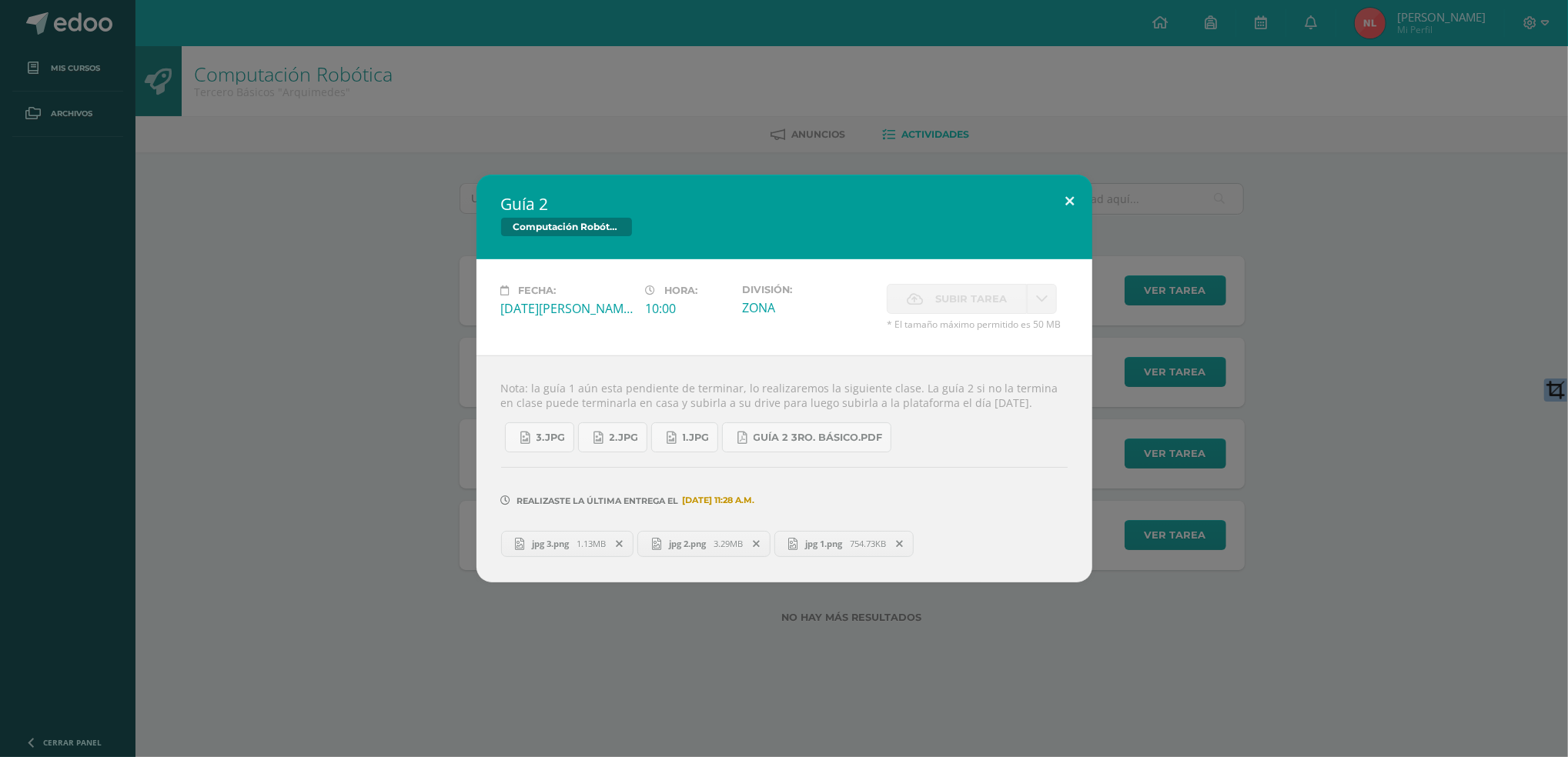
click at [1063, 186] on button at bounding box center [1070, 201] width 44 height 53
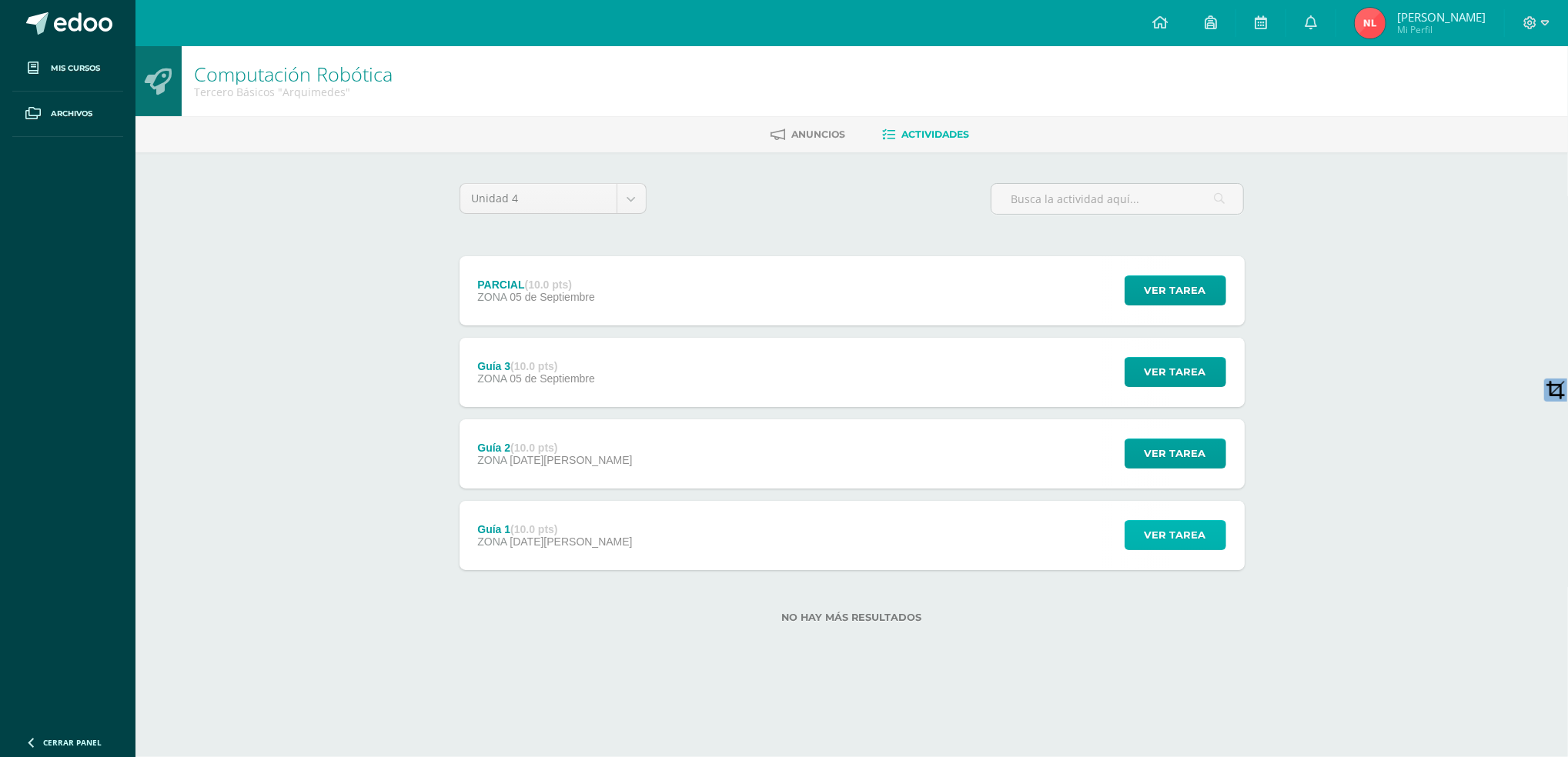
click at [1170, 542] on span "Ver tarea" at bounding box center [1176, 535] width 62 height 29
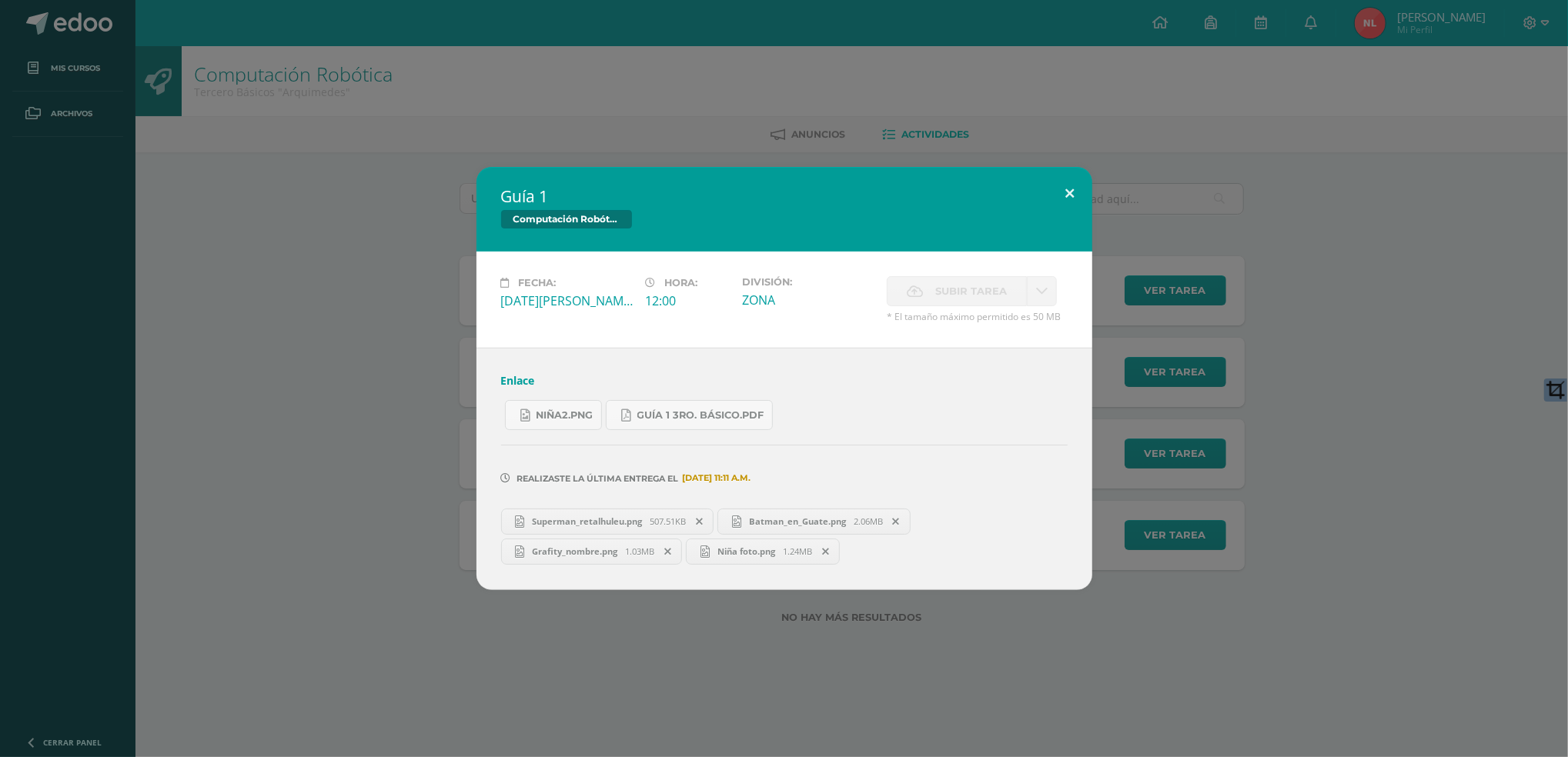
click at [1072, 200] on button at bounding box center [1070, 193] width 44 height 53
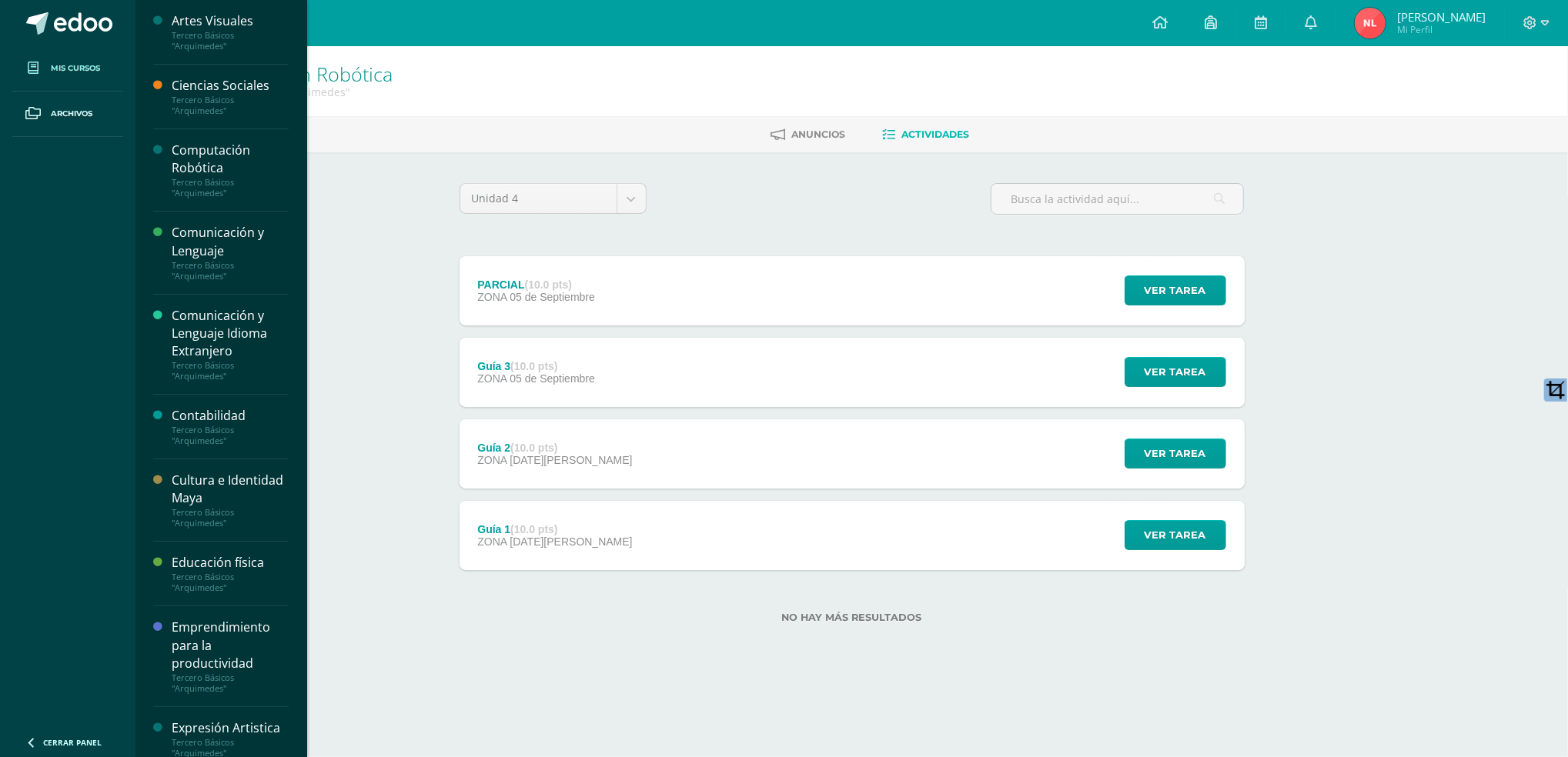
click at [100, 70] on span "Mis cursos" at bounding box center [75, 69] width 49 height 12
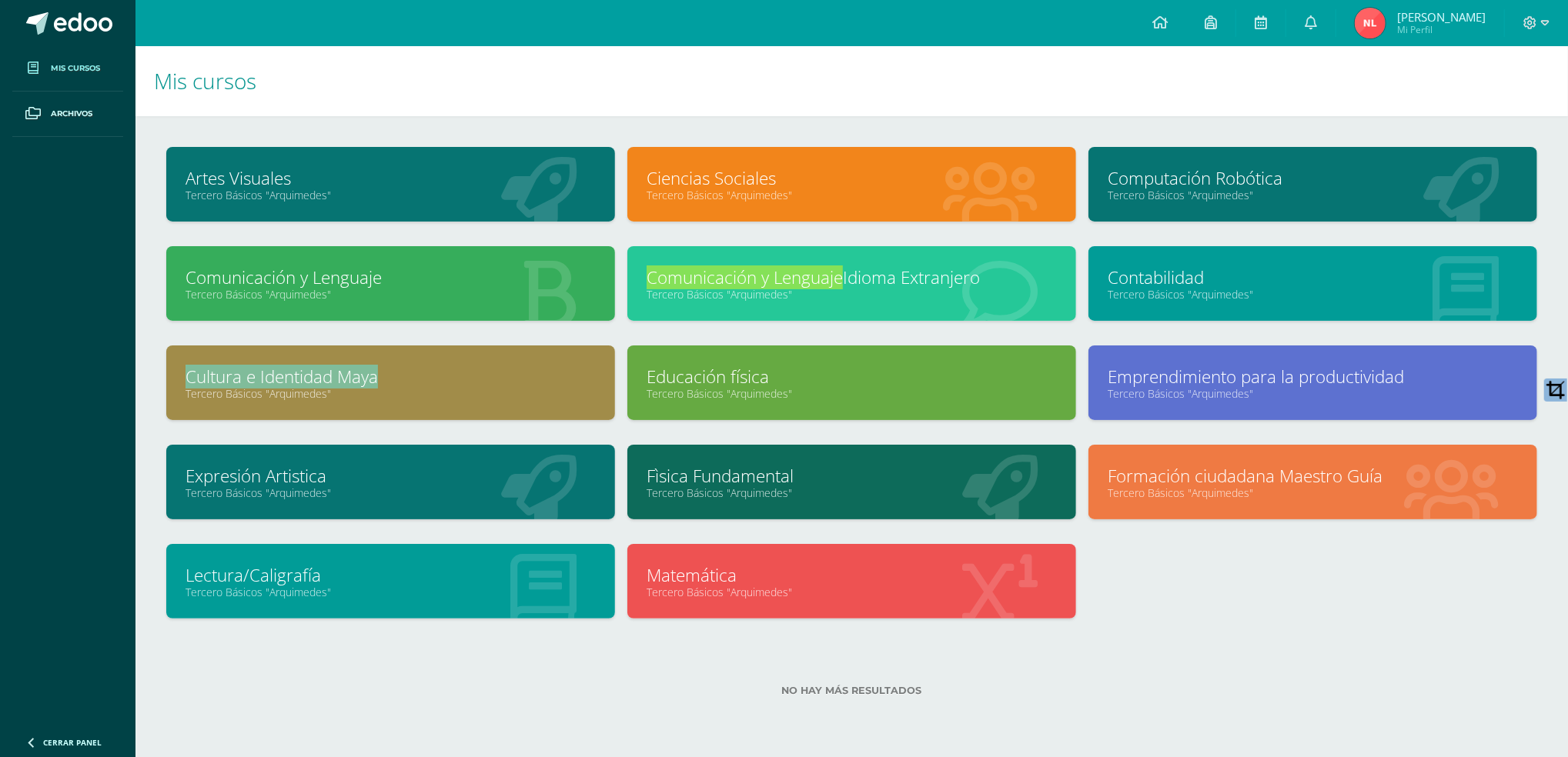
click at [1003, 300] on link "Tercero Básicos "Arquimedes"" at bounding box center [852, 294] width 410 height 14
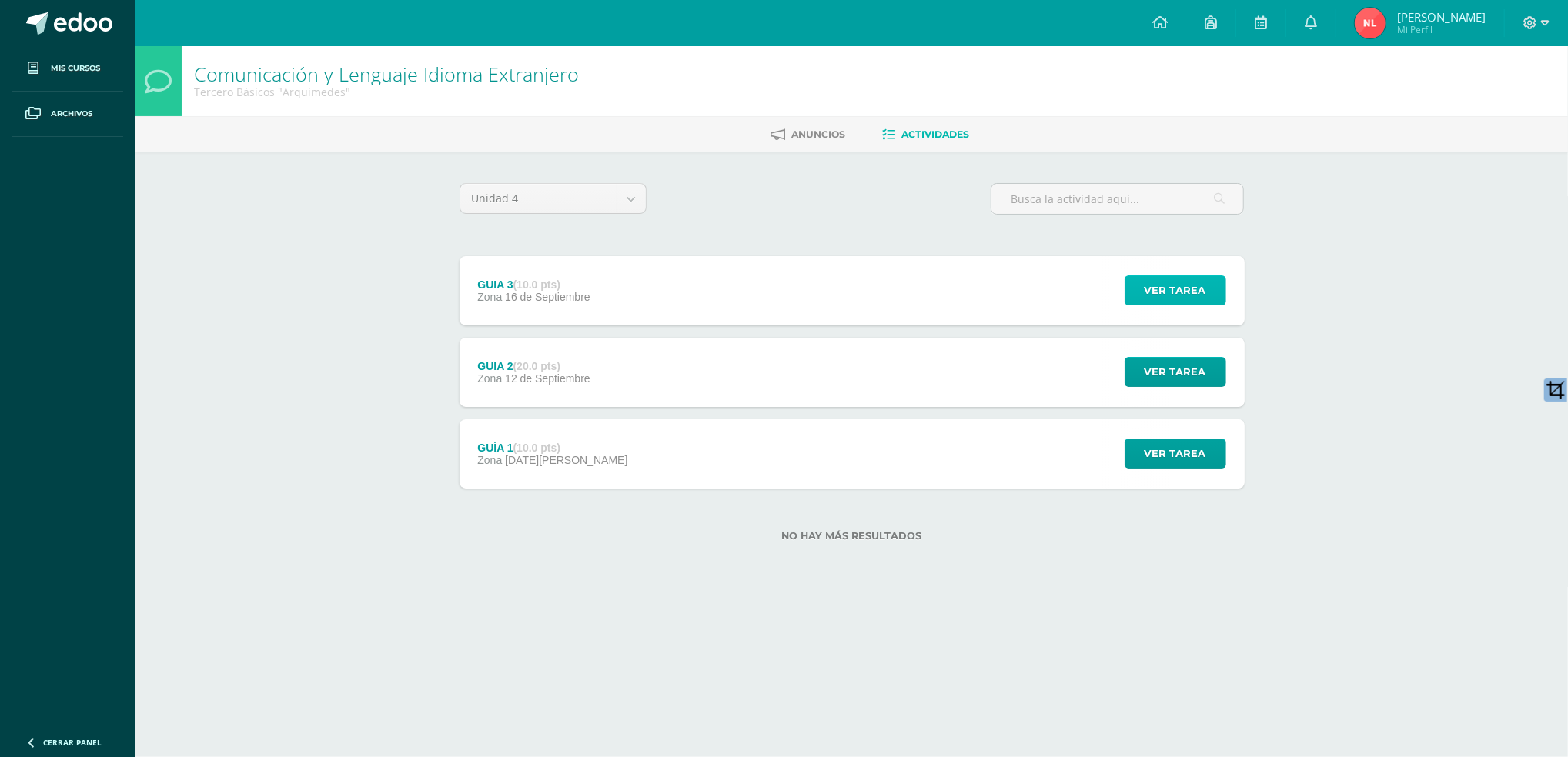
click at [1209, 283] on button "Ver tarea" at bounding box center [1176, 291] width 102 height 30
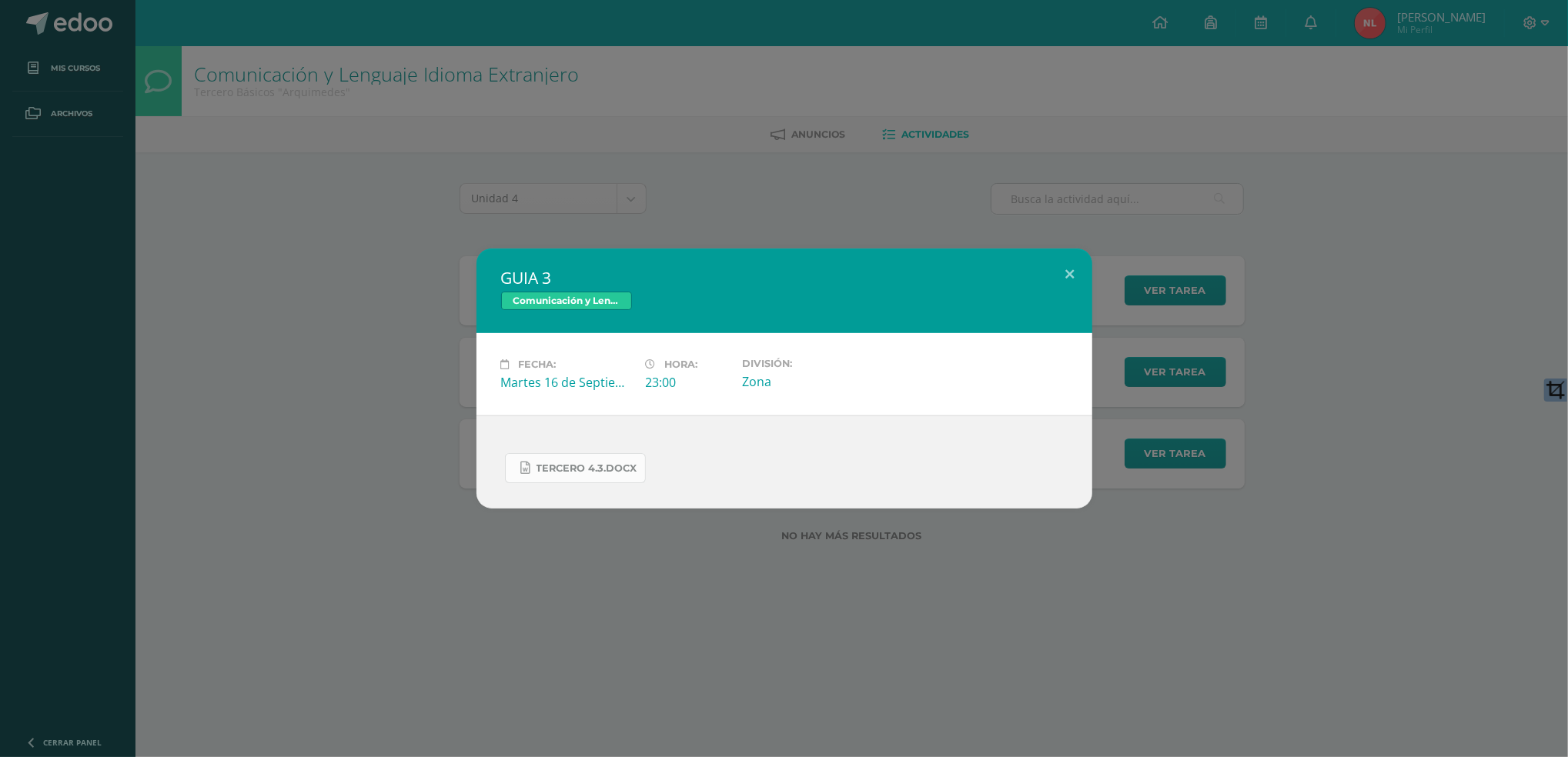
click at [619, 476] on link "TERCERO 4.3.docx" at bounding box center [575, 468] width 141 height 30
click at [1060, 261] on button at bounding box center [1070, 275] width 44 height 53
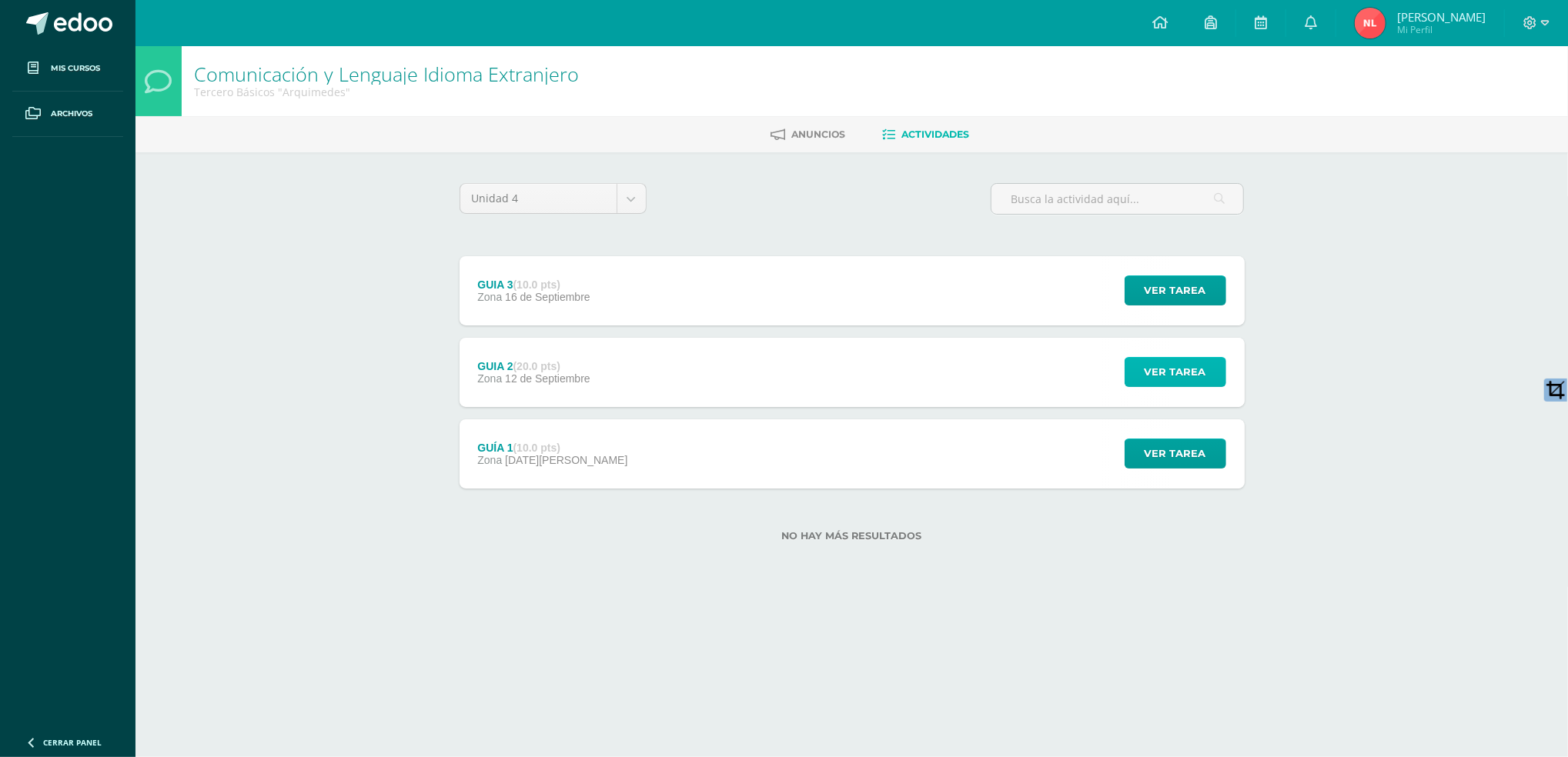
click at [1144, 358] on button "Ver tarea" at bounding box center [1176, 373] width 102 height 30
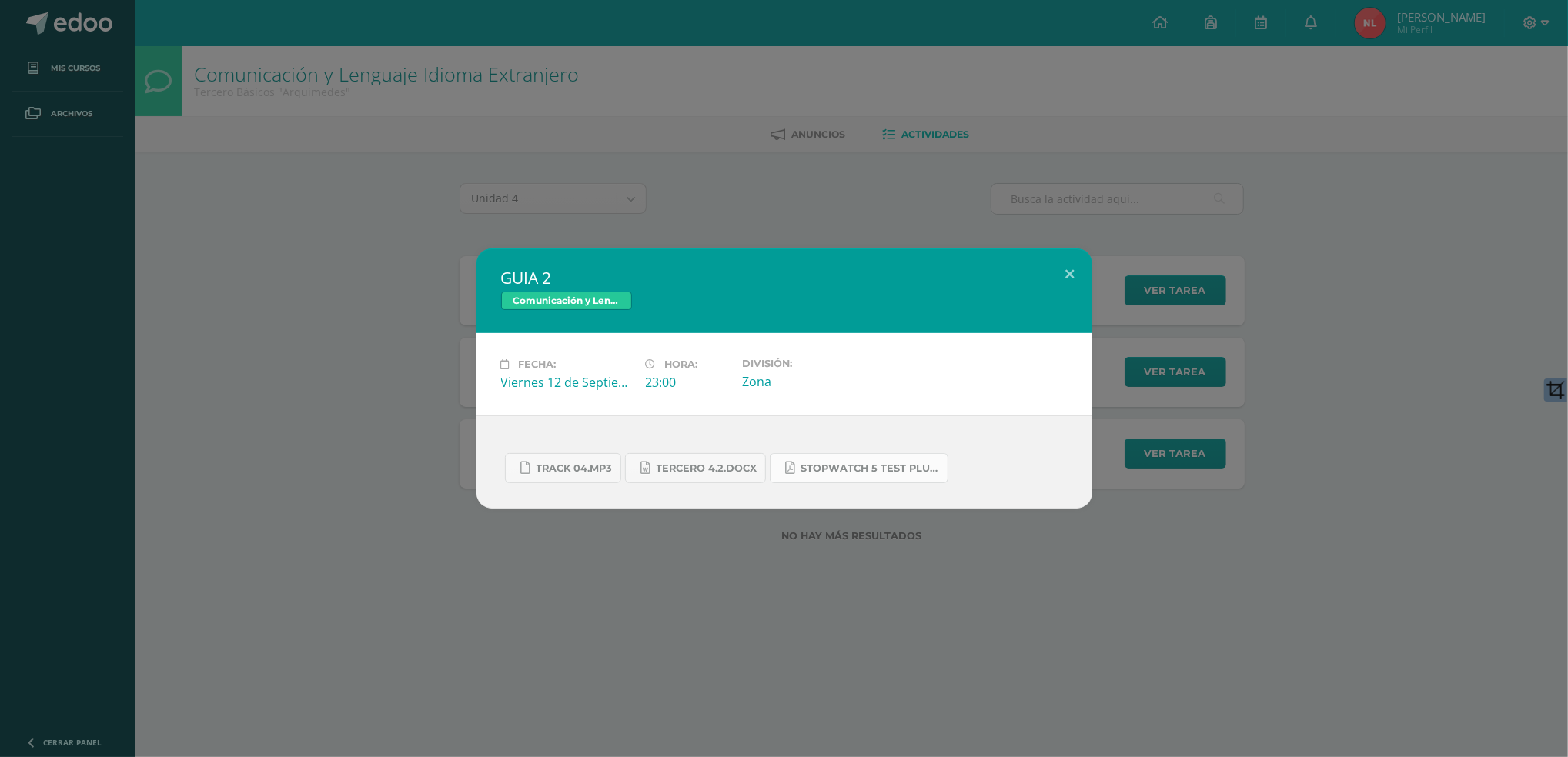
click at [854, 467] on span "Stopwatch 5 Test Plus U4.pdf" at bounding box center [871, 469] width 138 height 12
click at [680, 460] on link "TERCERO 4.2.docx" at bounding box center [696, 468] width 141 height 30
click at [1072, 271] on button at bounding box center [1070, 275] width 44 height 53
